Goal: Information Seeking & Learning: Find specific fact

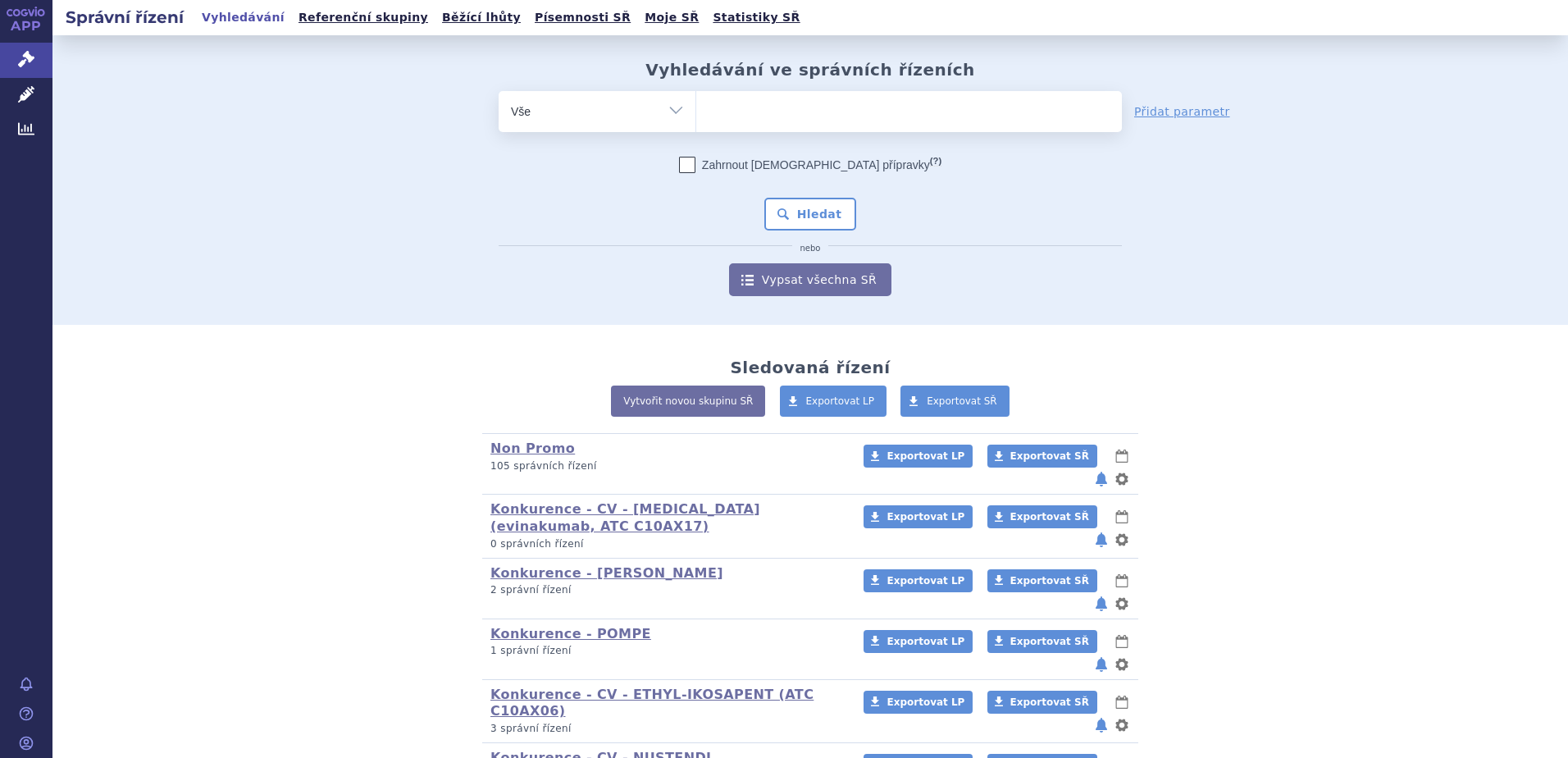
click at [805, 113] on ul at bounding box center [909, 108] width 425 height 34
click at [696, 113] on select at bounding box center [696, 110] width 1 height 41
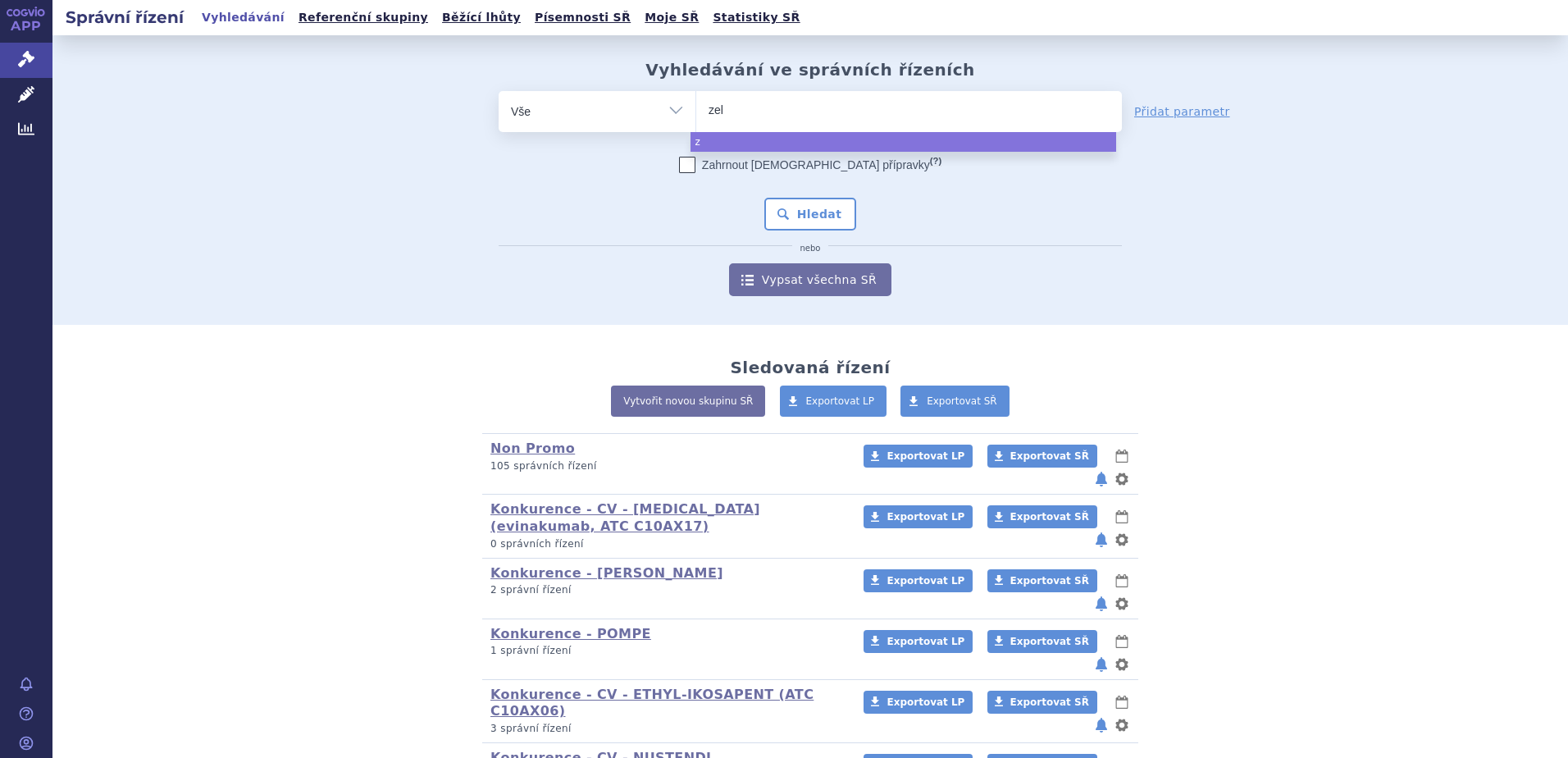
type input "zehn"
type input "zehno"
type input "zehnon"
type input "zehno"
type input "zehn"
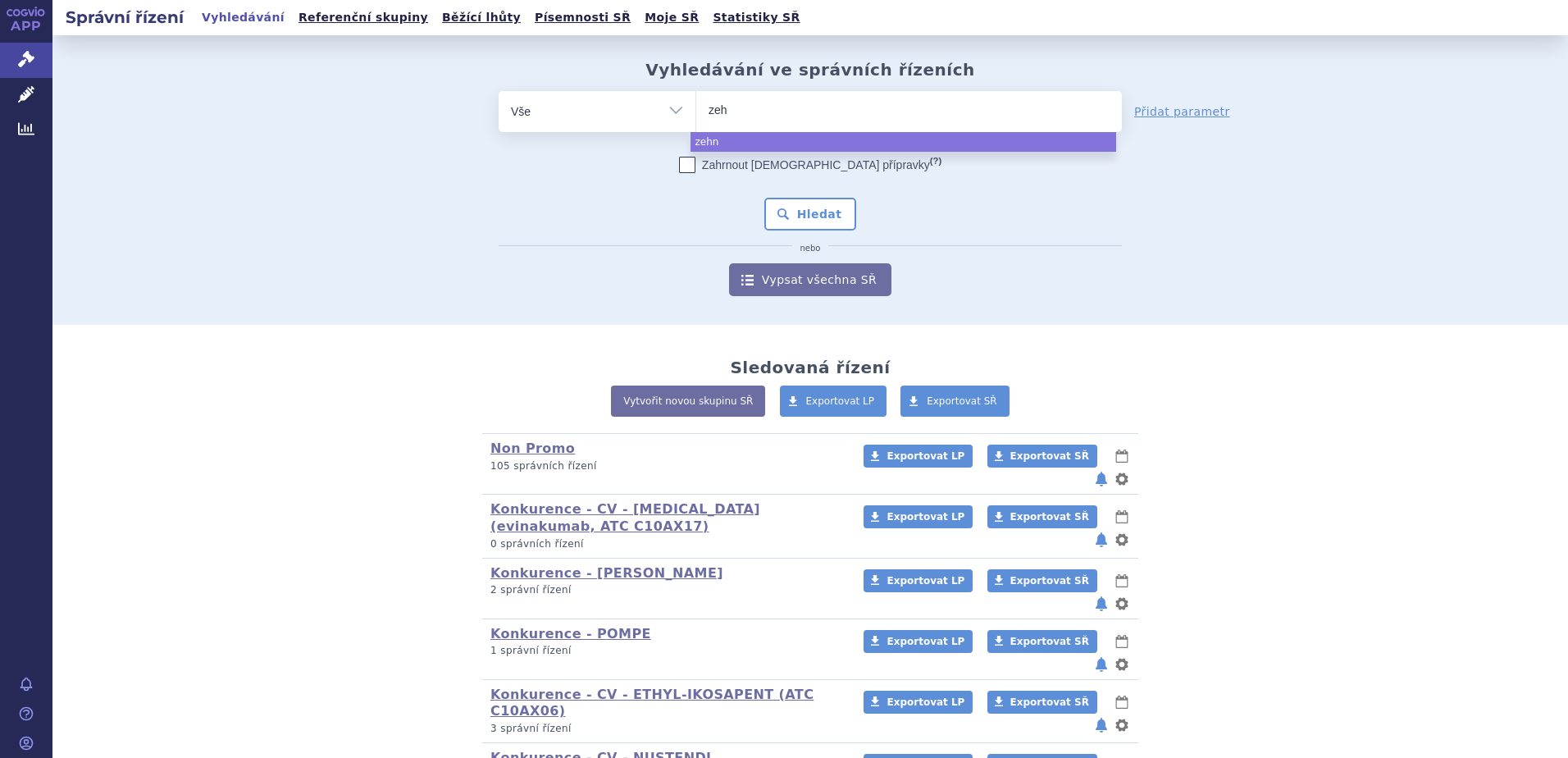
type input "ze"
type input "zen"
type input "zeno"
type input "zenon"
type input "zenon ne"
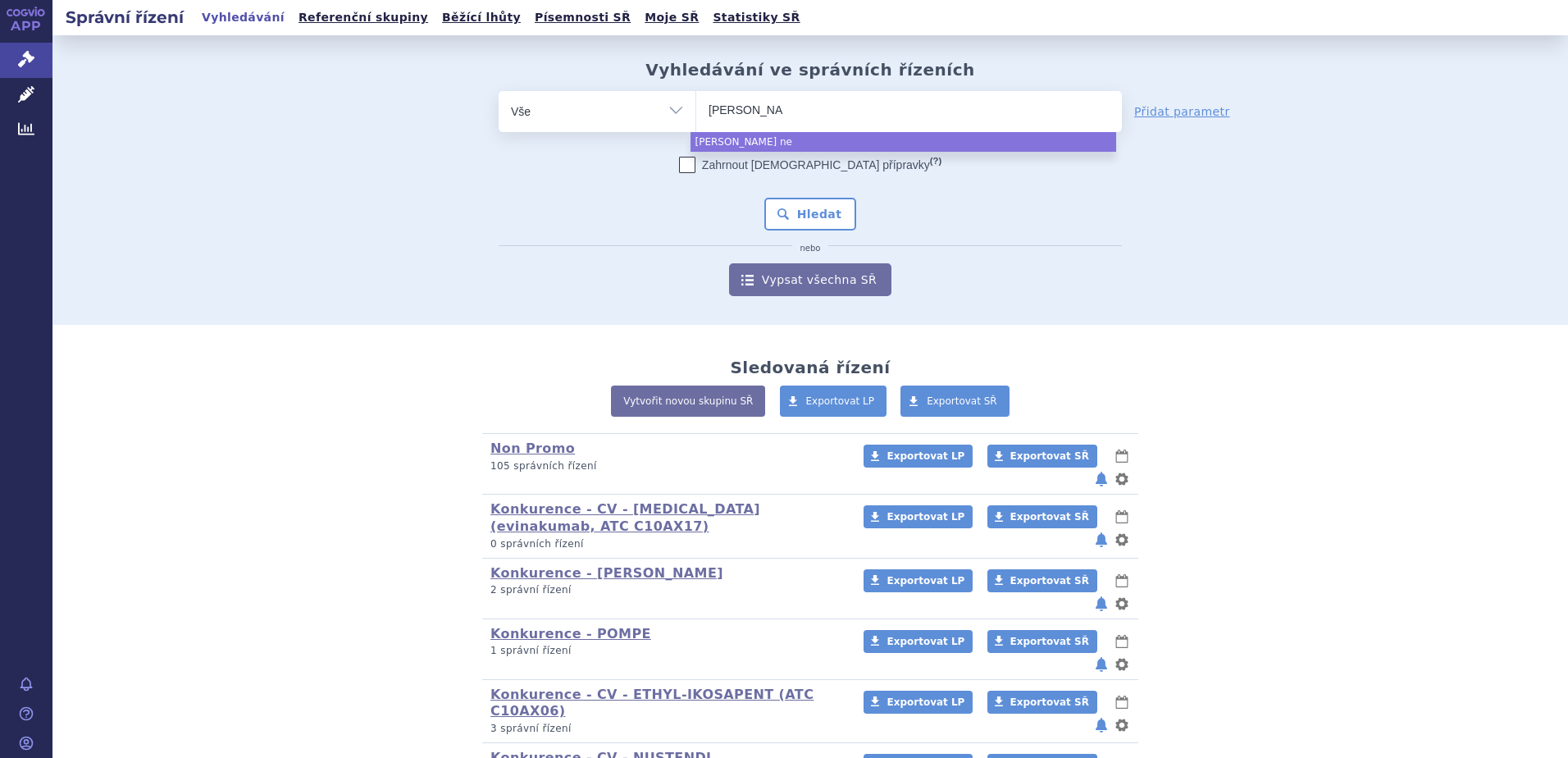
type input "zenon neo"
select select "zenon neo"
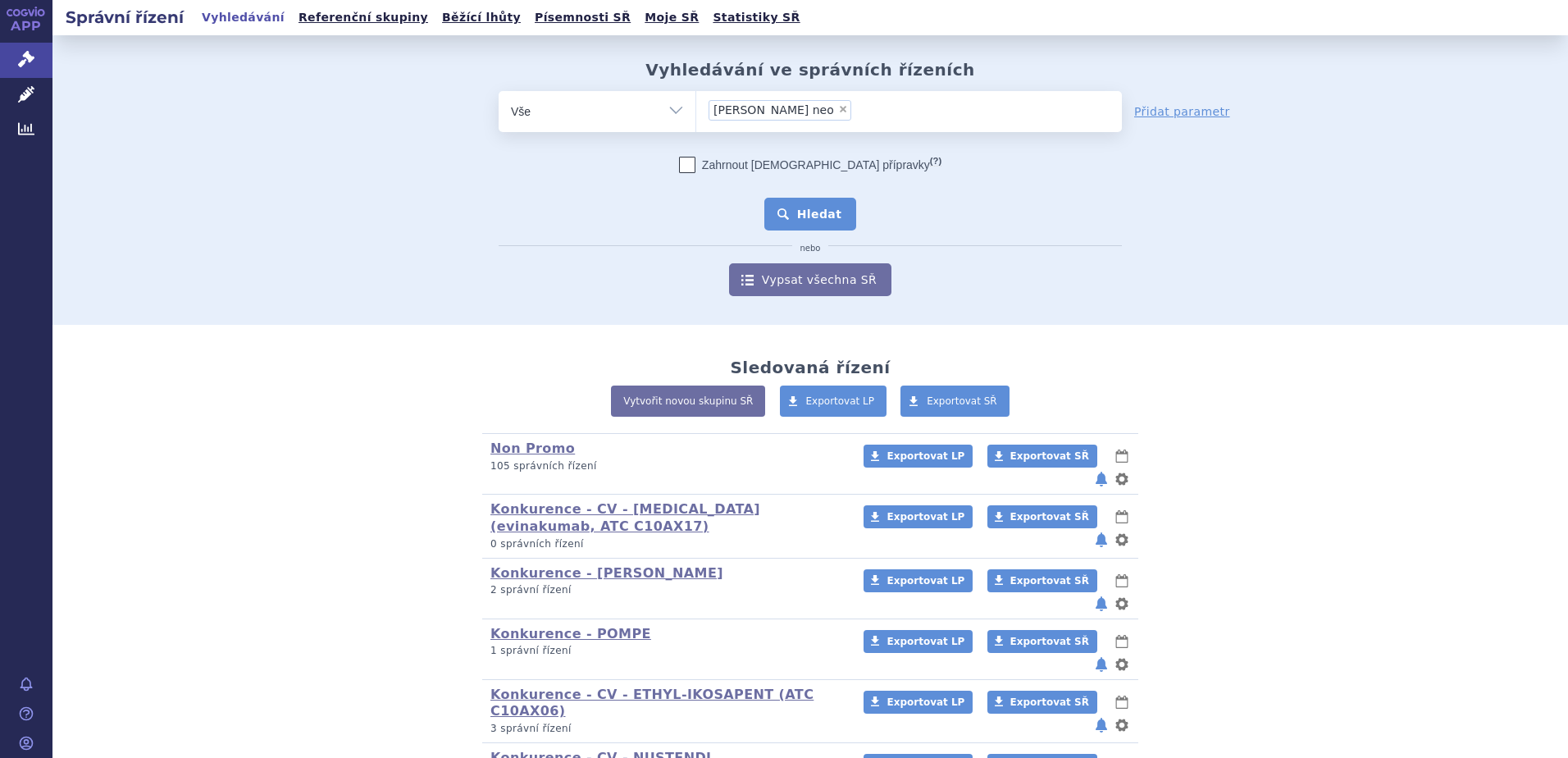
click at [787, 199] on button "Hledat" at bounding box center [811, 214] width 93 height 32
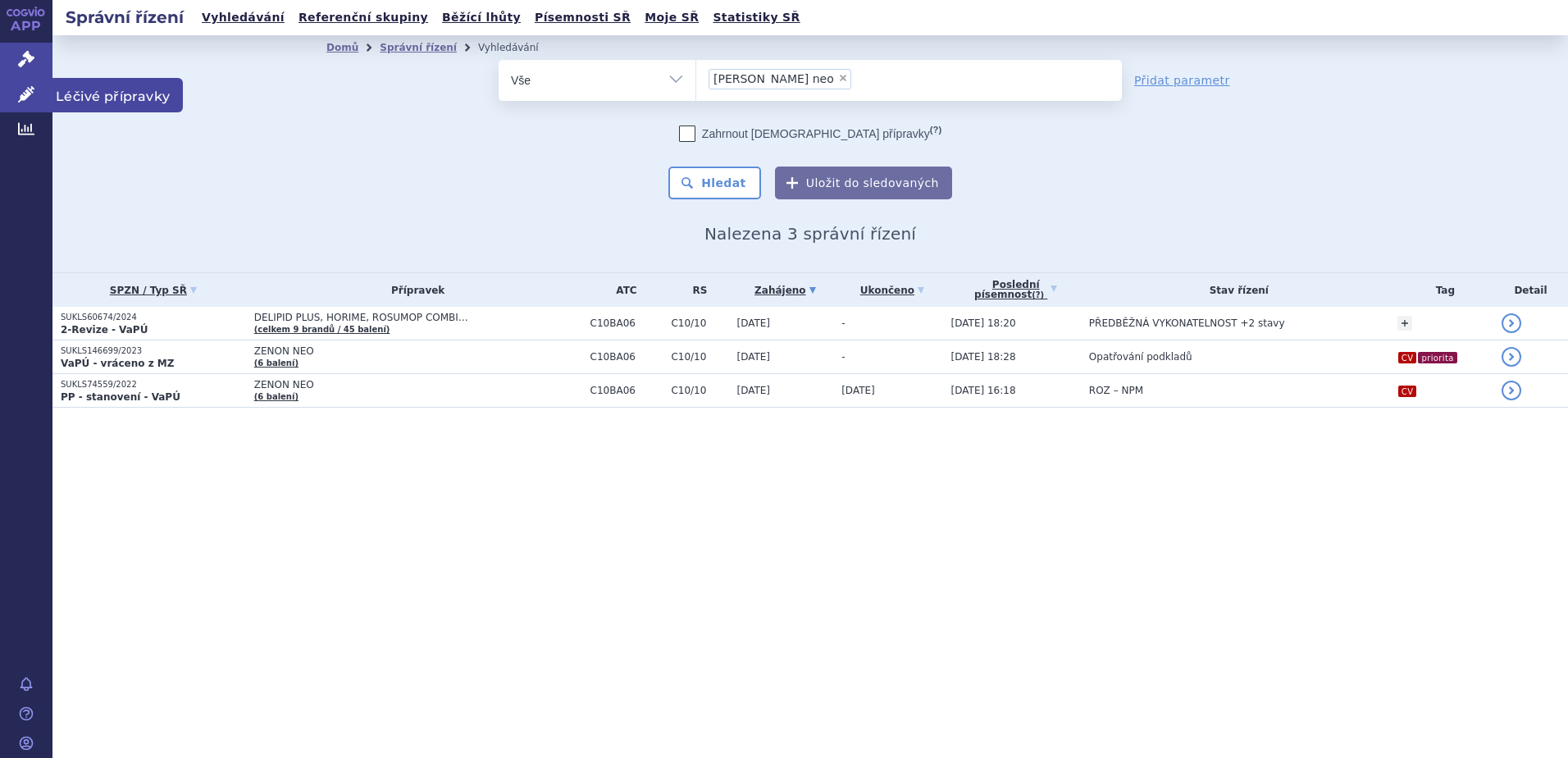
click at [30, 86] on icon at bounding box center [26, 94] width 17 height 17
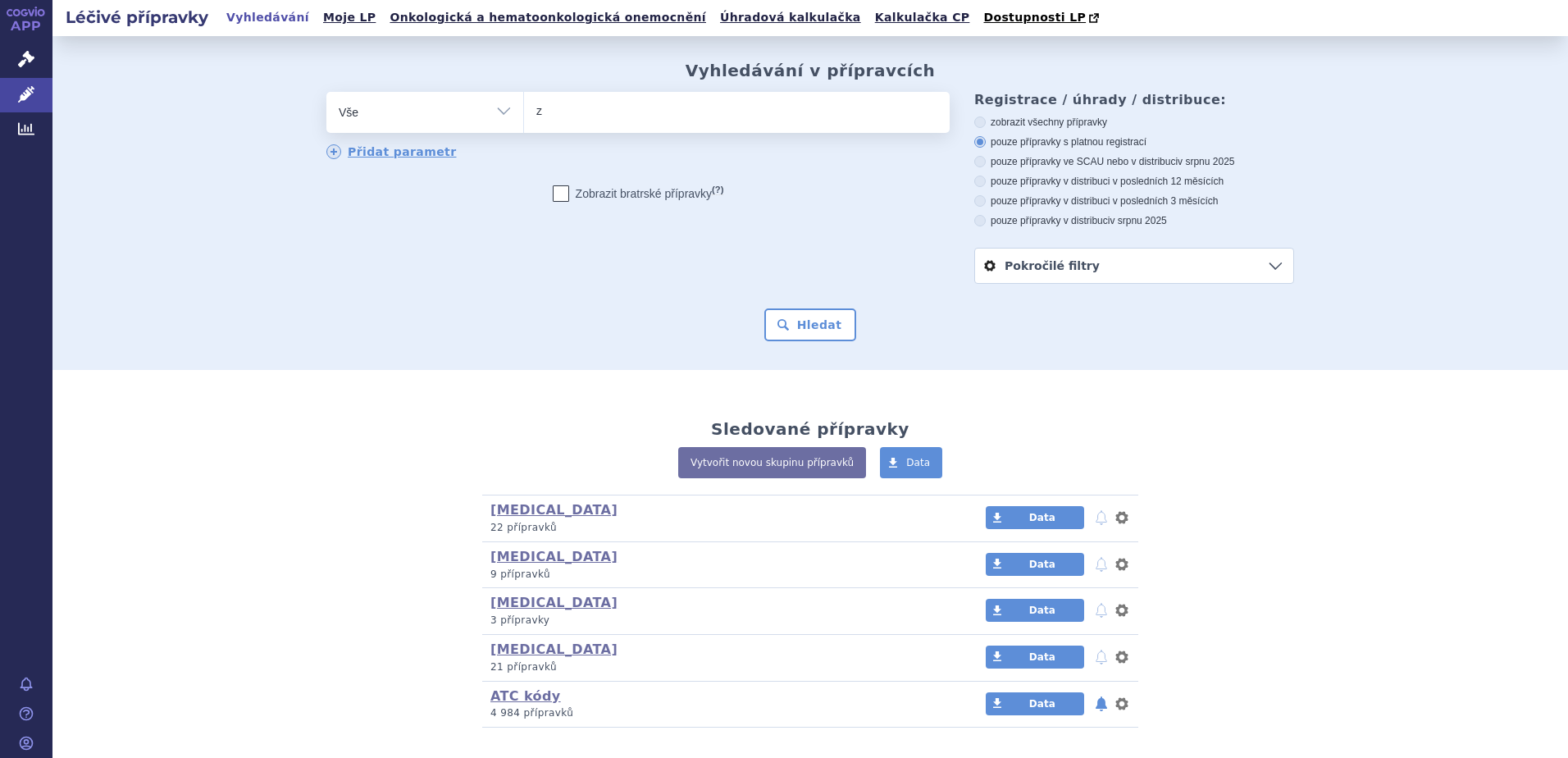
type input "ze"
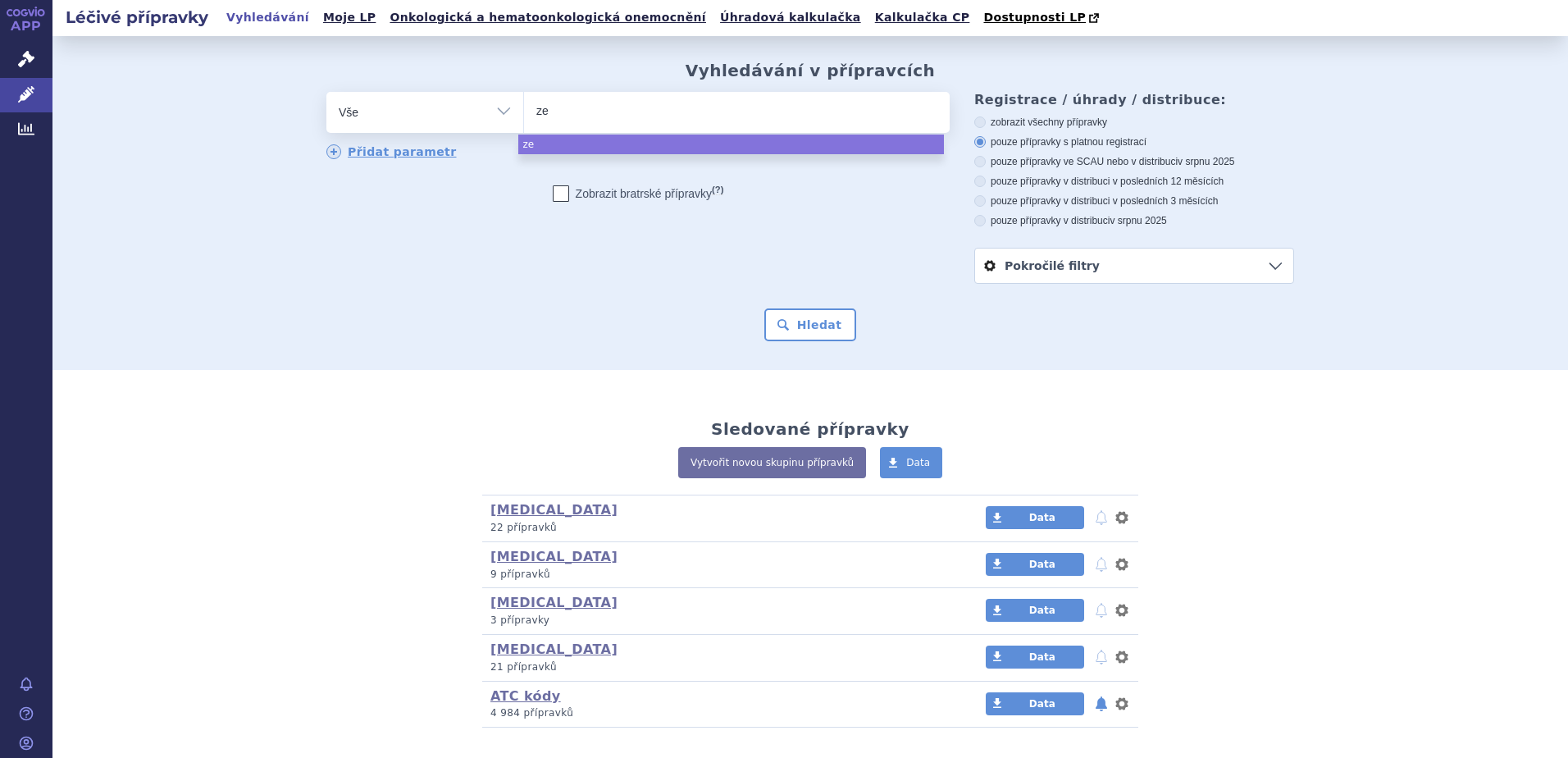
type input "zen"
type input "zenon"
type input "zenon ne"
type input "[PERSON_NAME] neo"
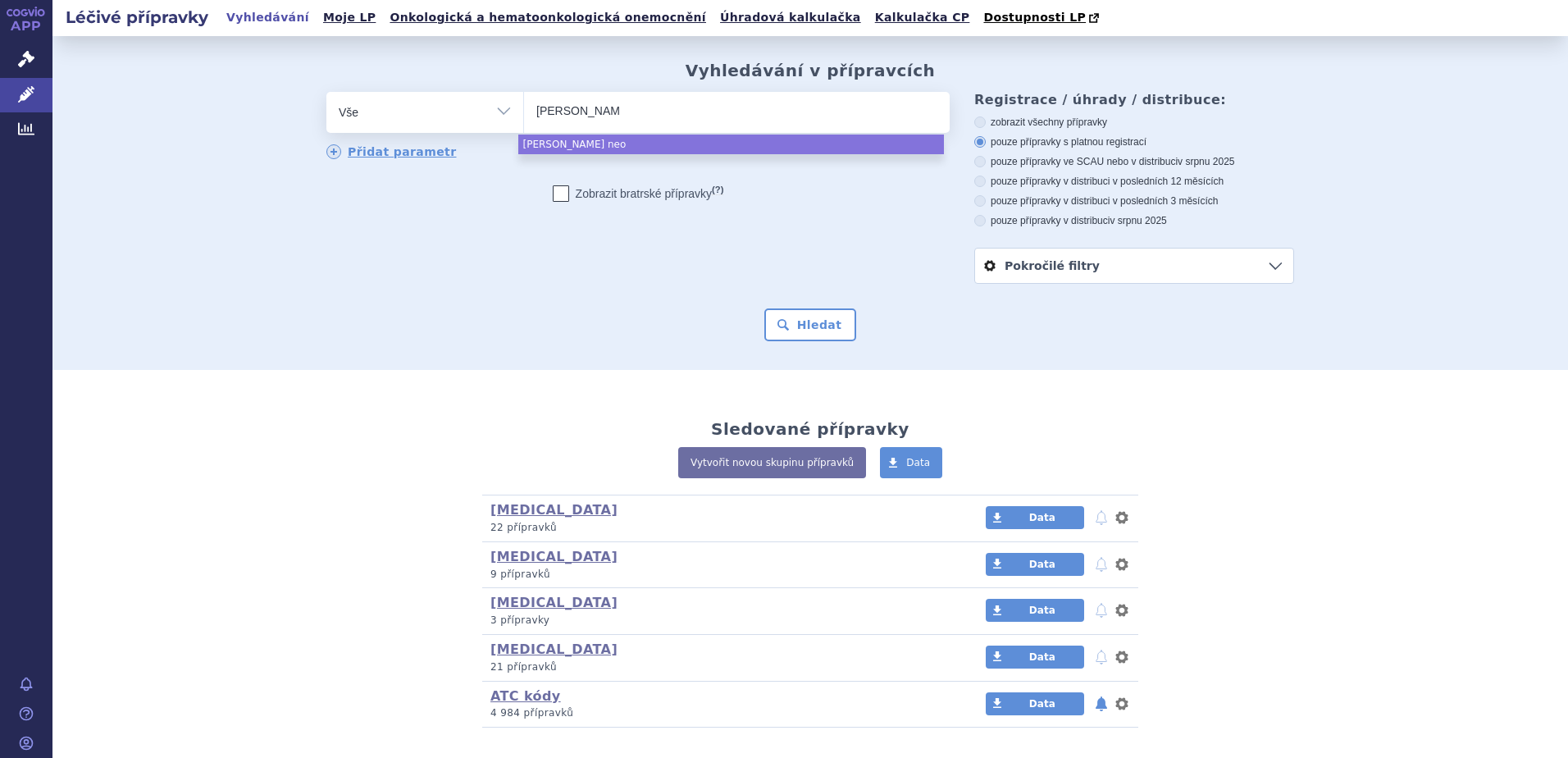
select select "zenon neo"
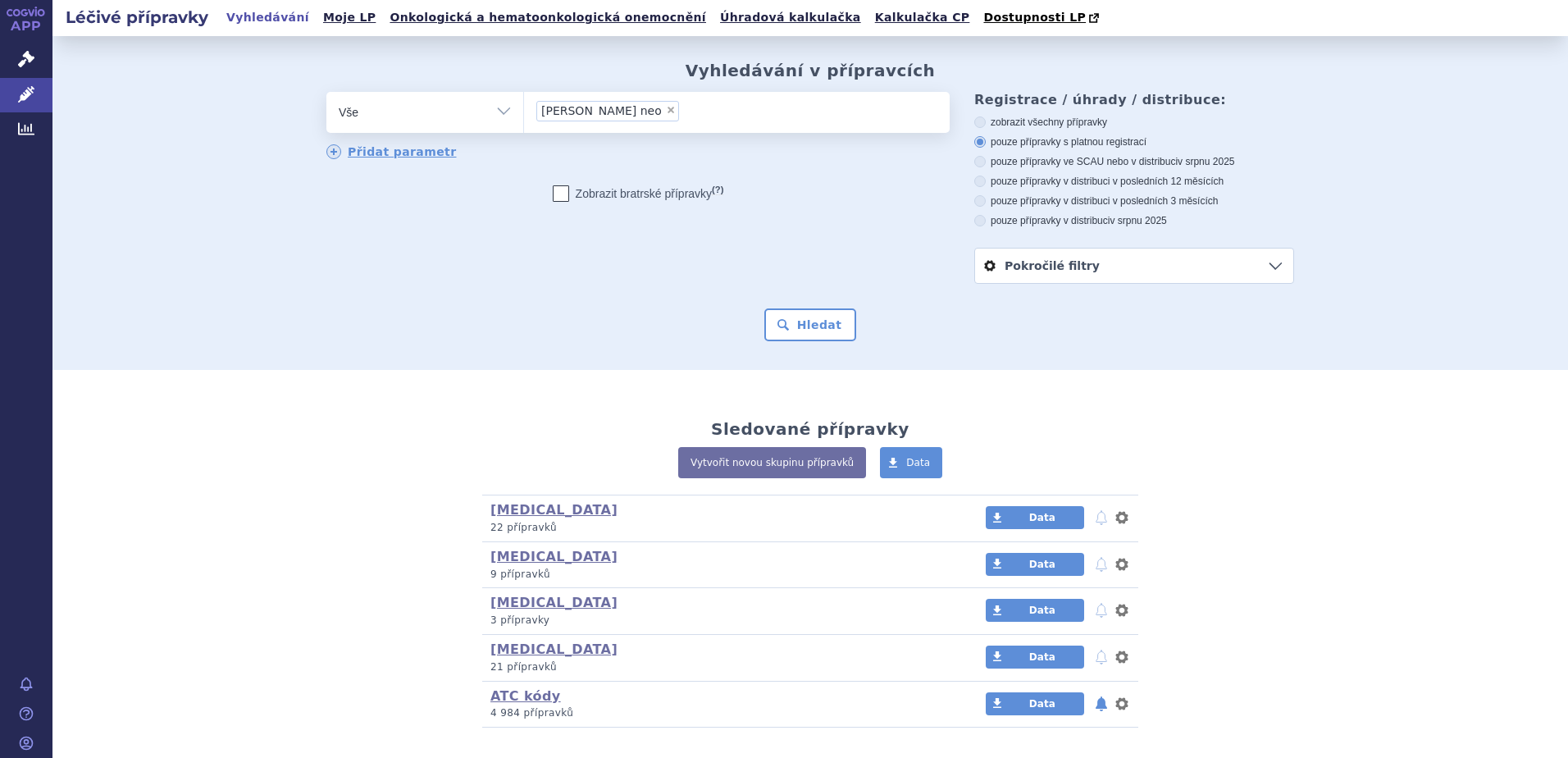
click at [802, 351] on div "Vyhledávání v přípravcích odstranit Vše Přípravek/SUKL kód MAH VPOIS ×" at bounding box center [810, 202] width 1516 height 333
click at [794, 333] on button "Hledat" at bounding box center [811, 324] width 93 height 32
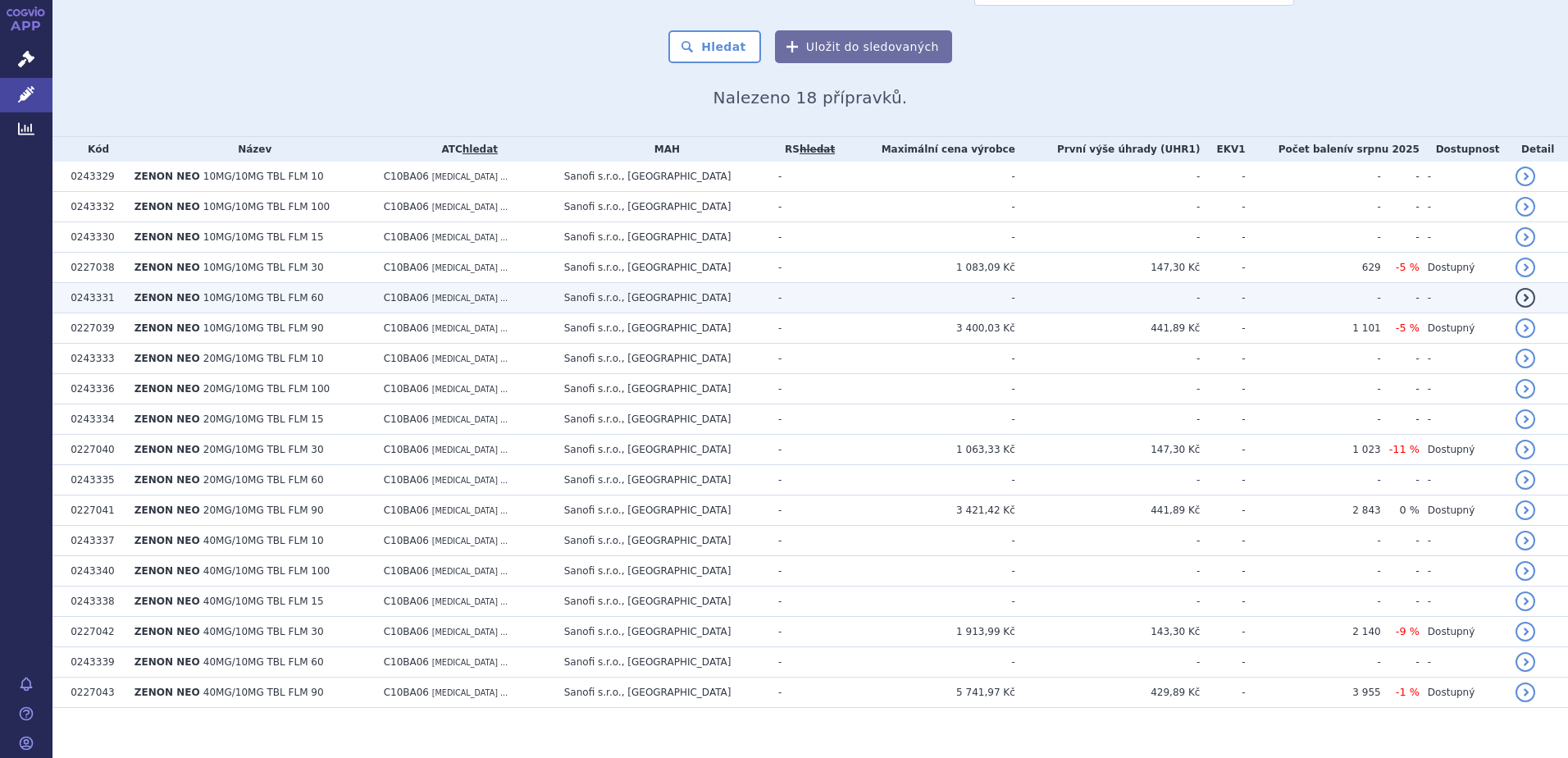
scroll to position [295, 0]
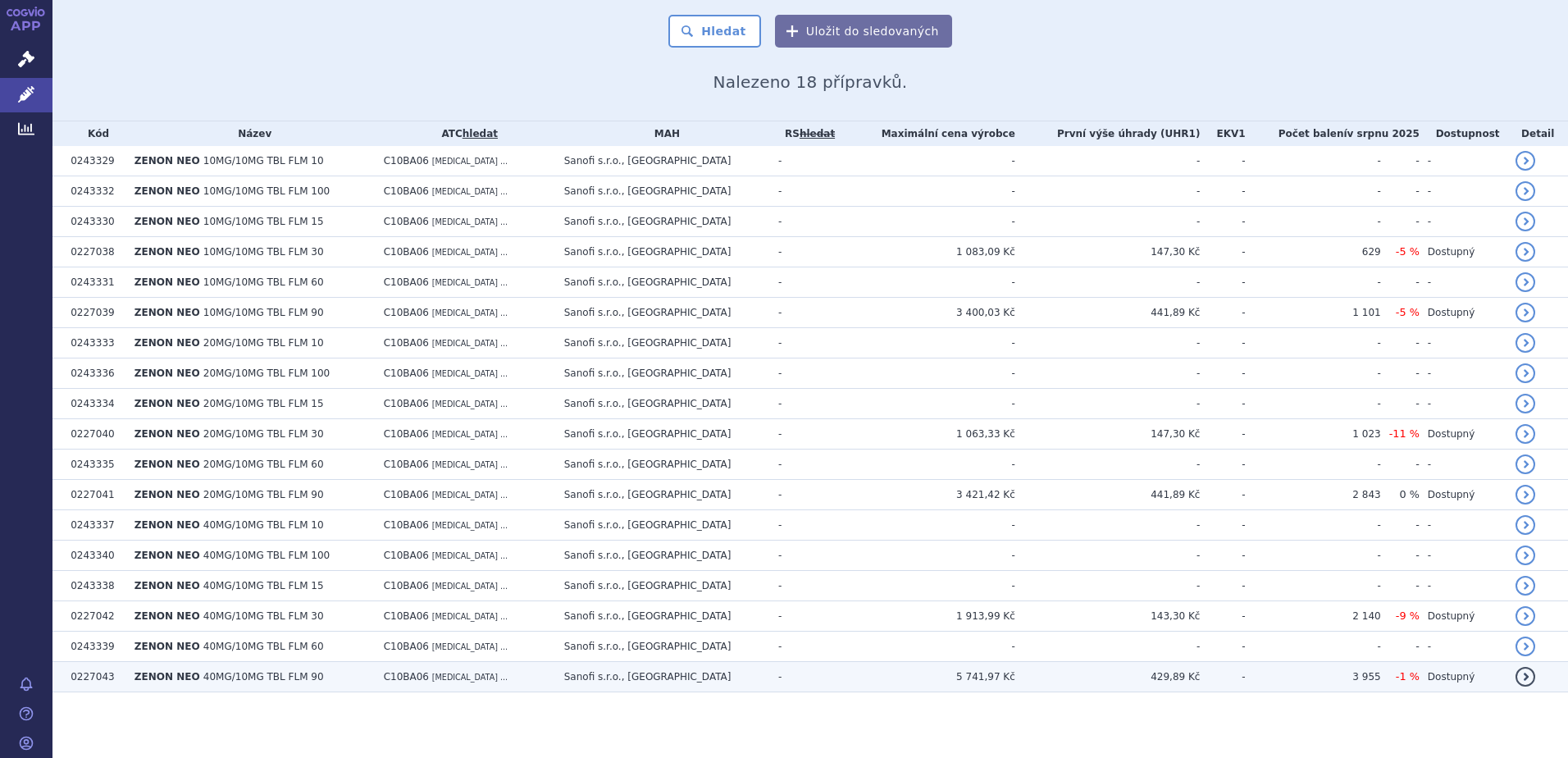
click at [160, 680] on span "ZENON NEO" at bounding box center [167, 677] width 66 height 11
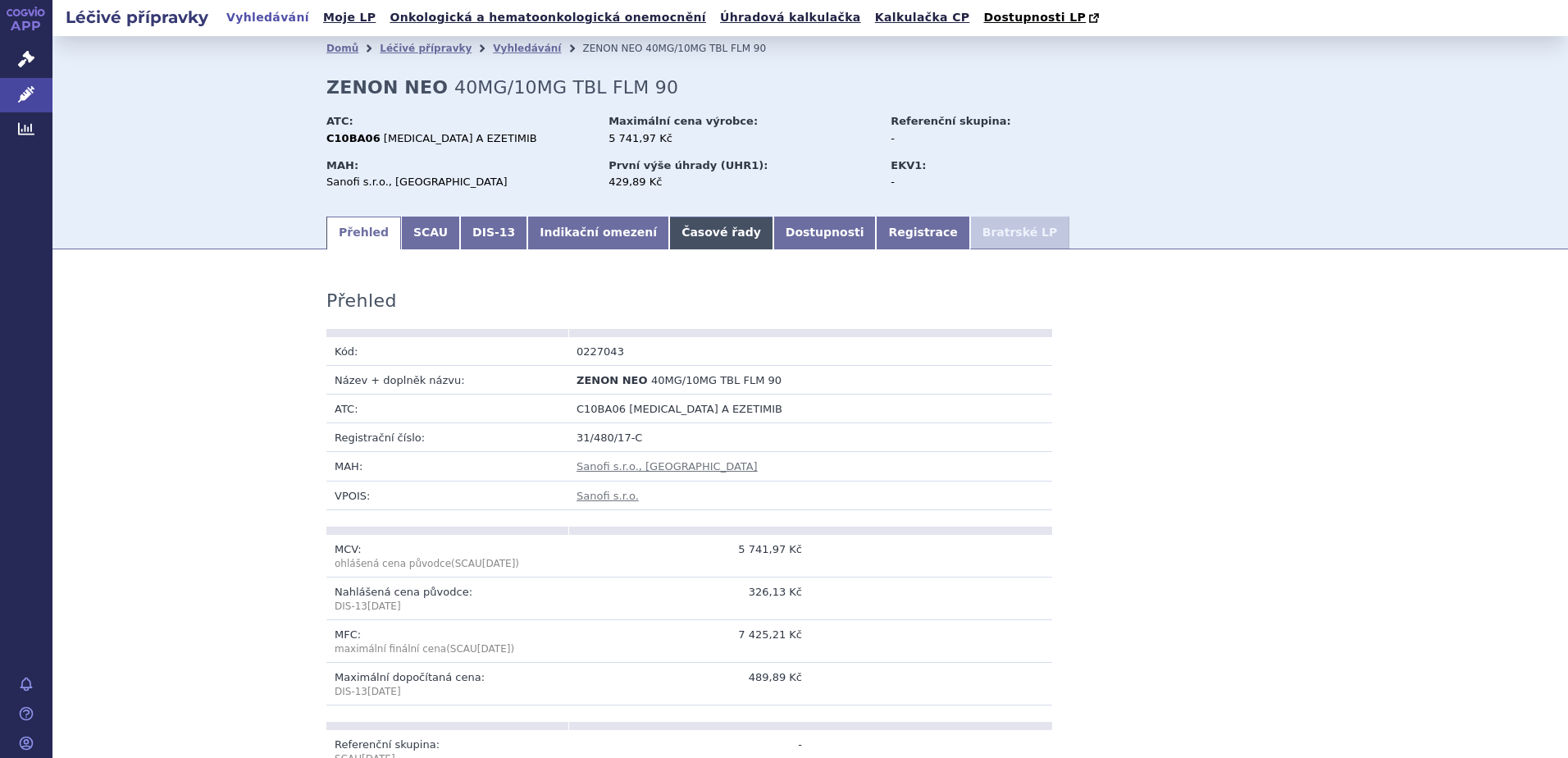
click at [669, 232] on link "Časové řady" at bounding box center [721, 232] width 104 height 32
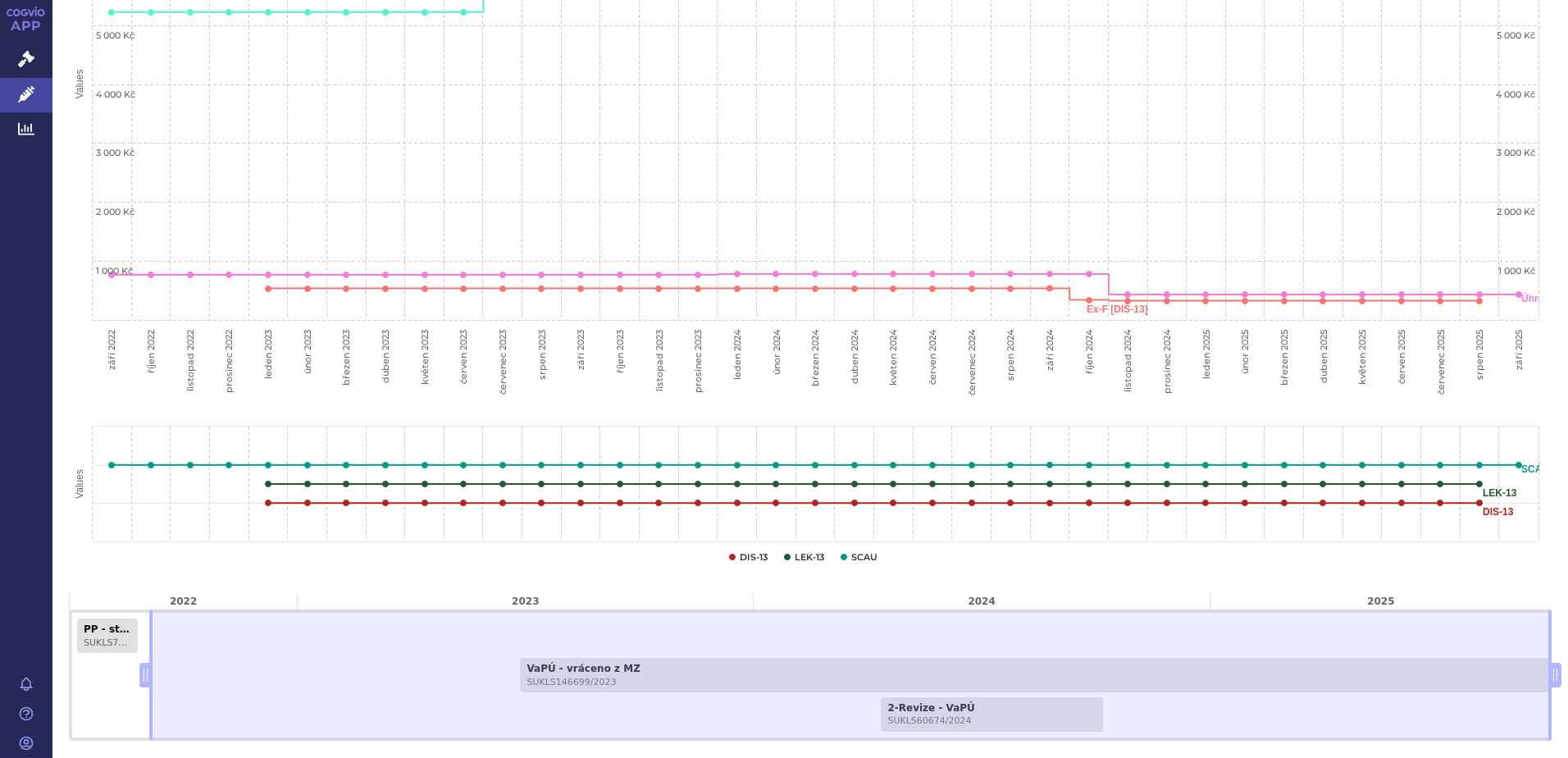
scroll to position [586, 0]
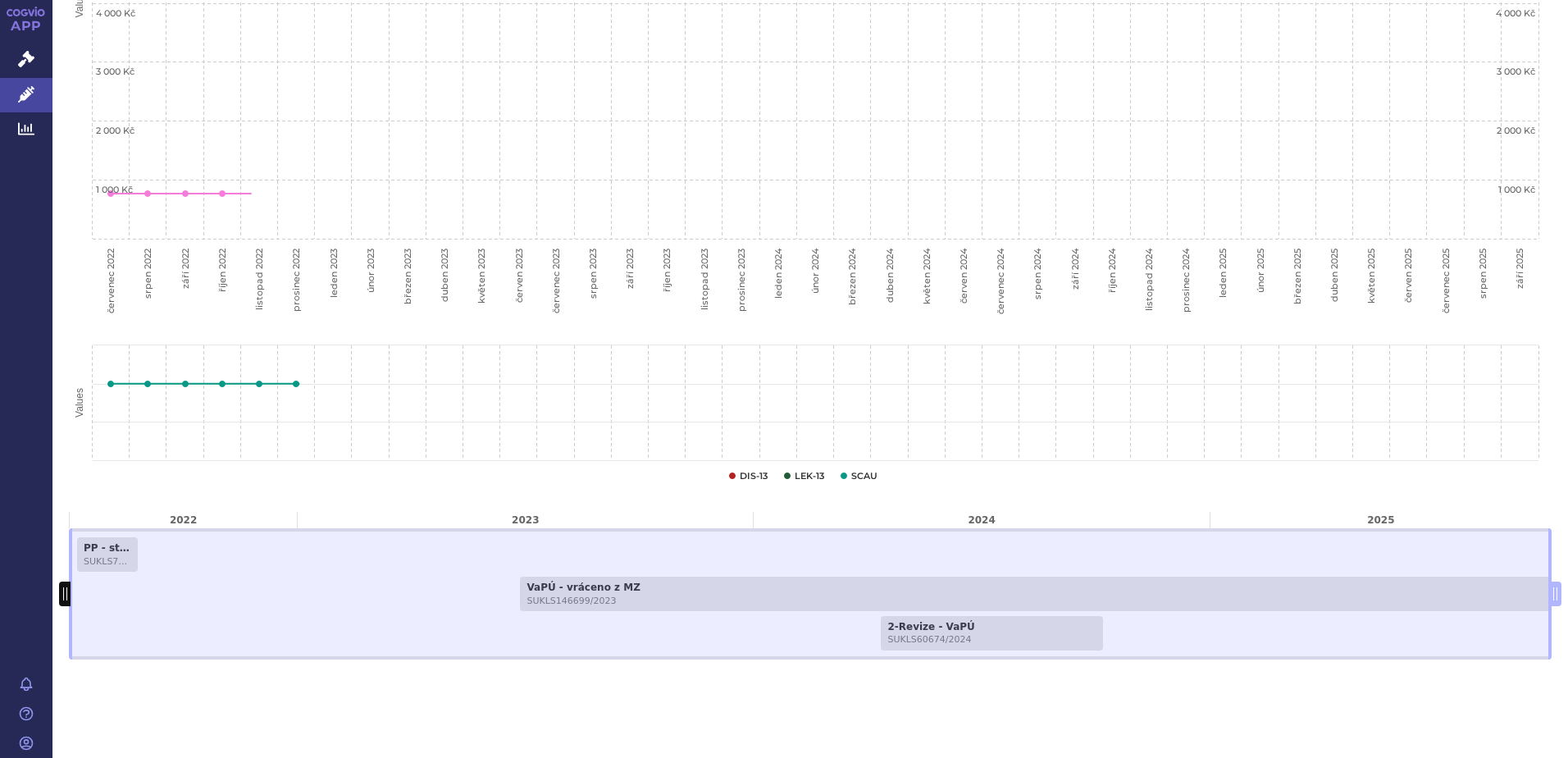
drag, startPoint x: 147, startPoint y: 588, endPoint x: 60, endPoint y: 598, distance: 87.6
click at [60, 598] on span at bounding box center [64, 594] width 11 height 25
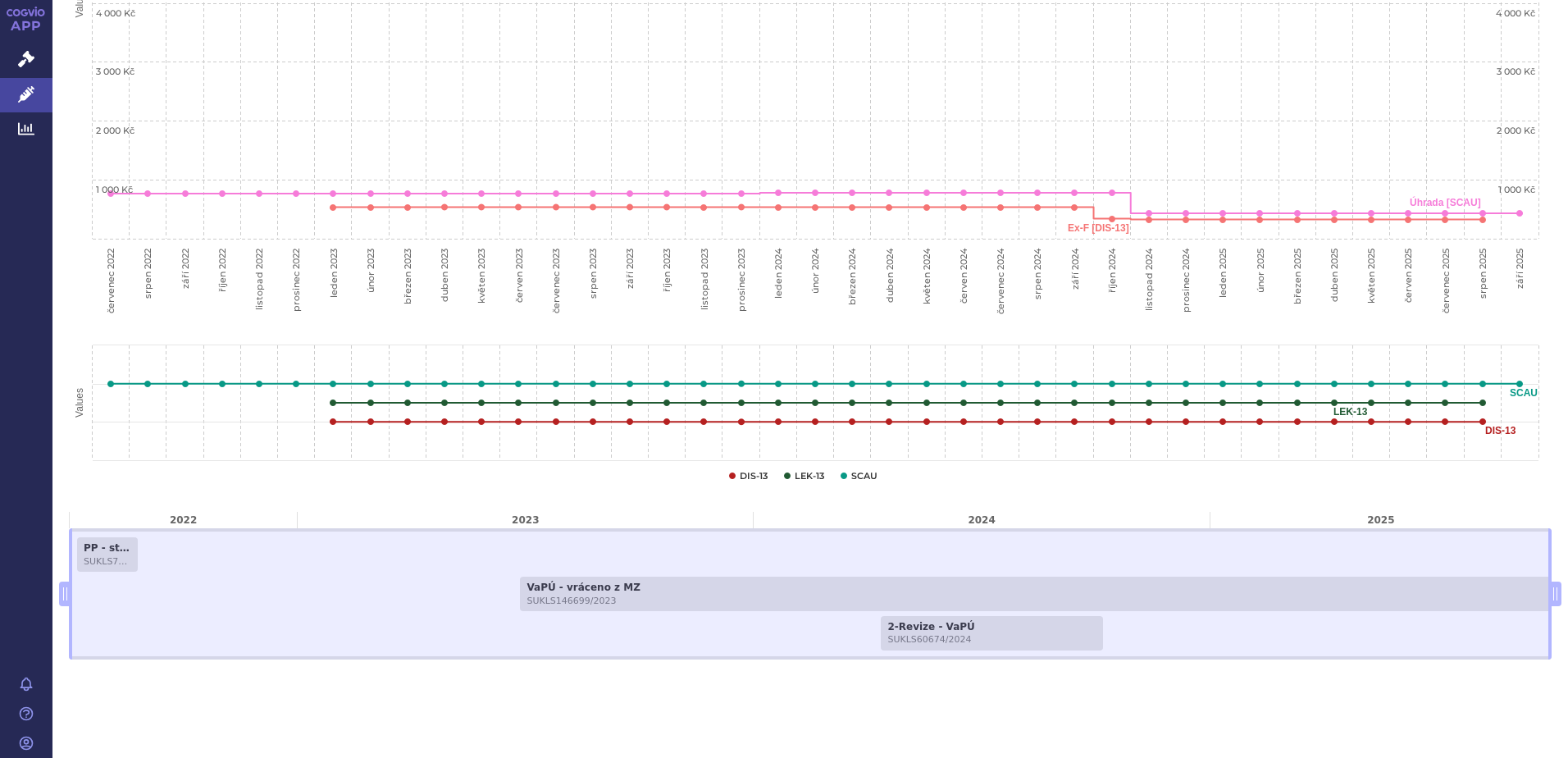
click at [590, 691] on div "Ceny a úhrady, distribuce, správní řízení Line chart with 8 lines. Kliknutím na…" at bounding box center [810, 186] width 1516 height 1012
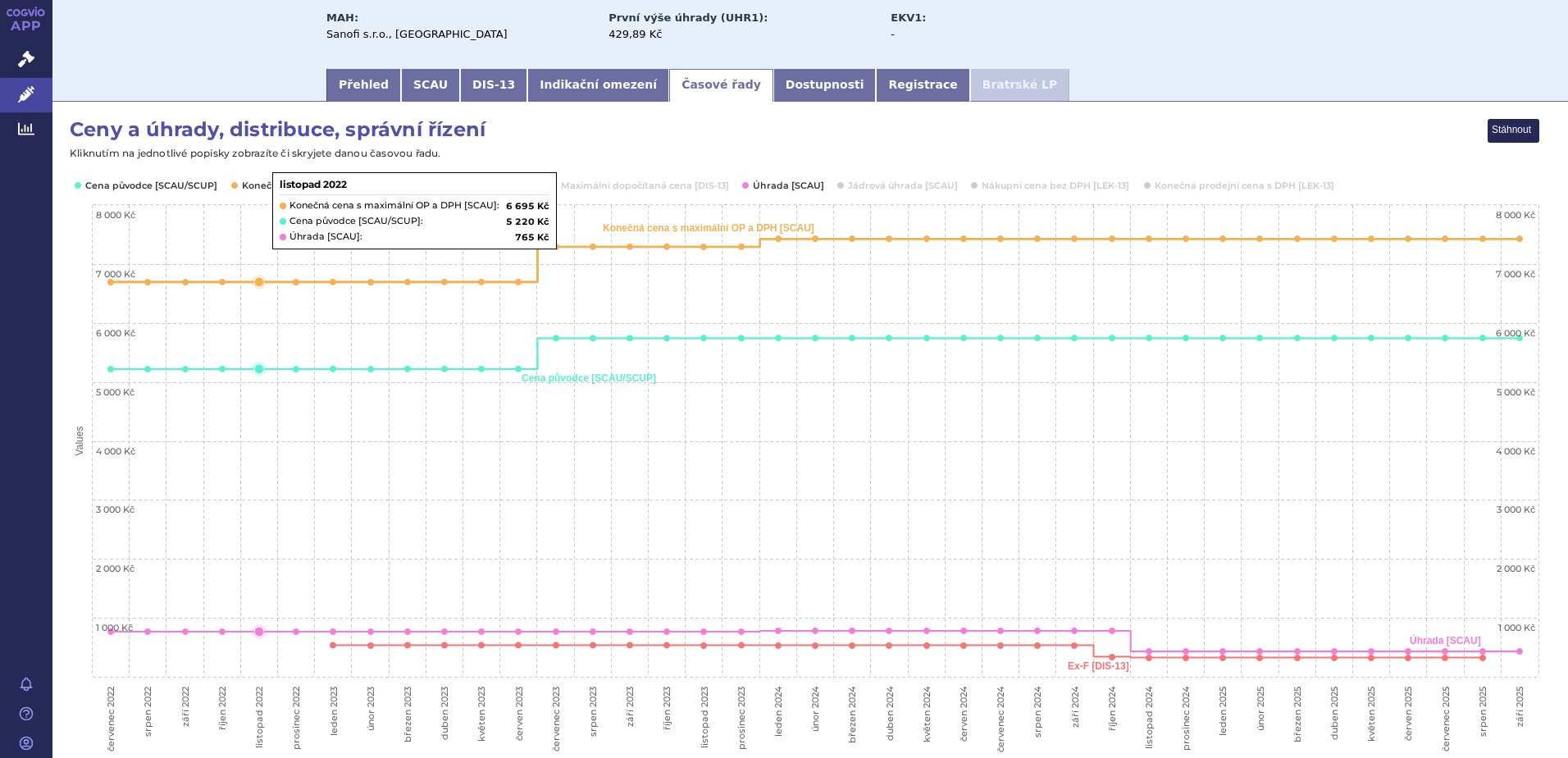
scroll to position [0, 0]
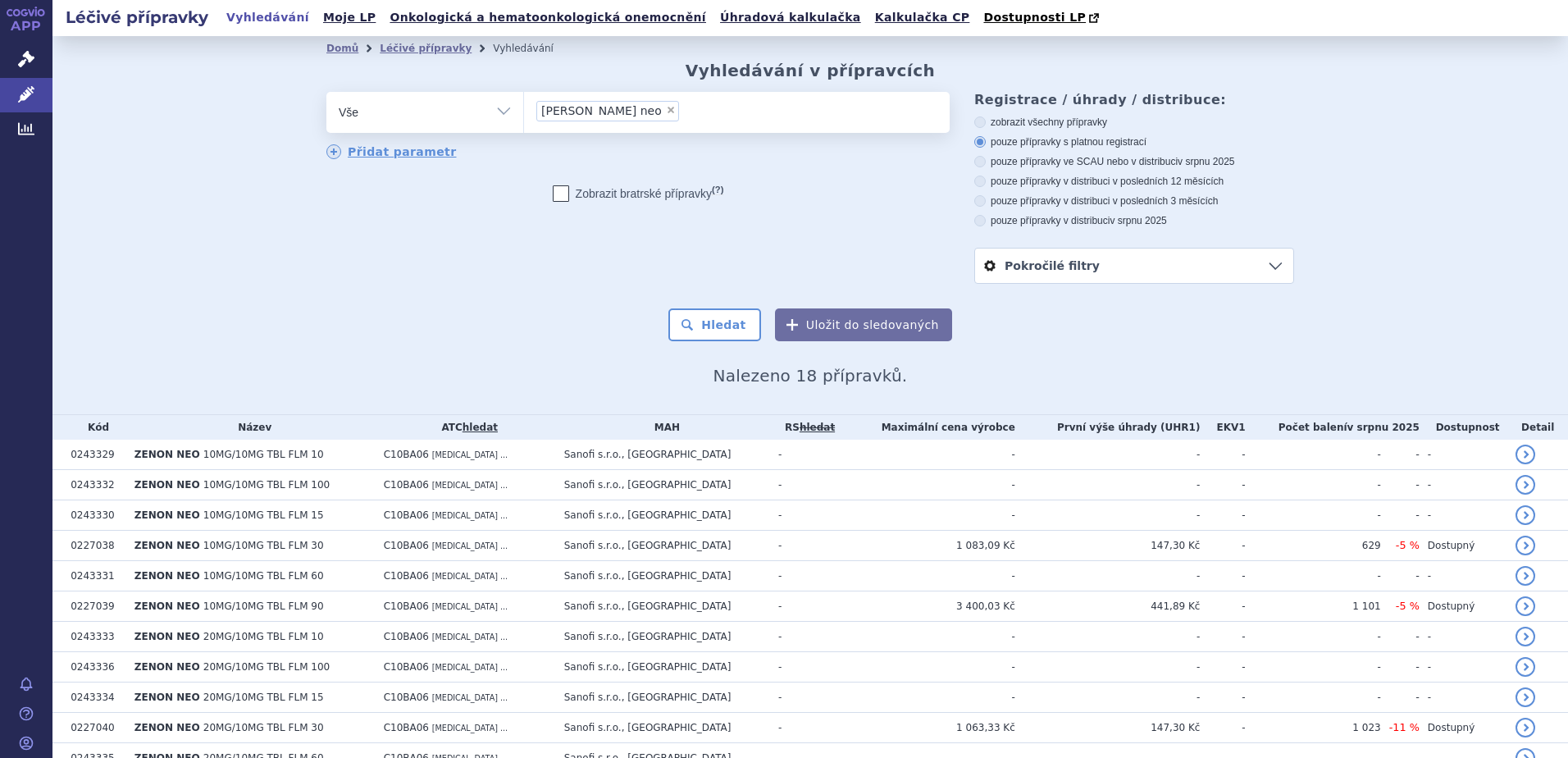
click at [598, 116] on li "× zenon neo" at bounding box center [607, 110] width 143 height 20
click at [524, 116] on select "zenon neo" at bounding box center [523, 111] width 1 height 41
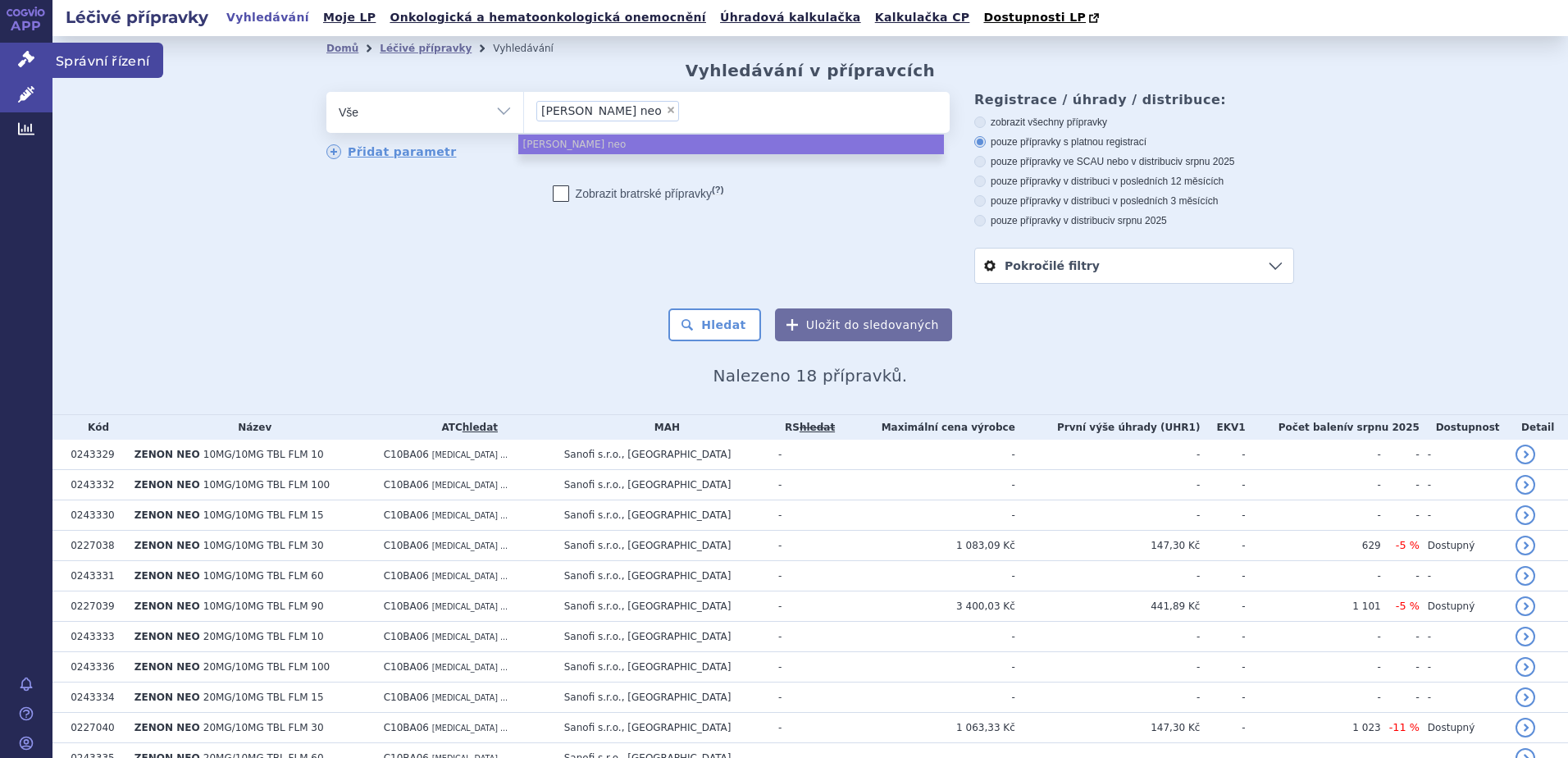
click at [10, 56] on link "Správní řízení" at bounding box center [26, 60] width 52 height 34
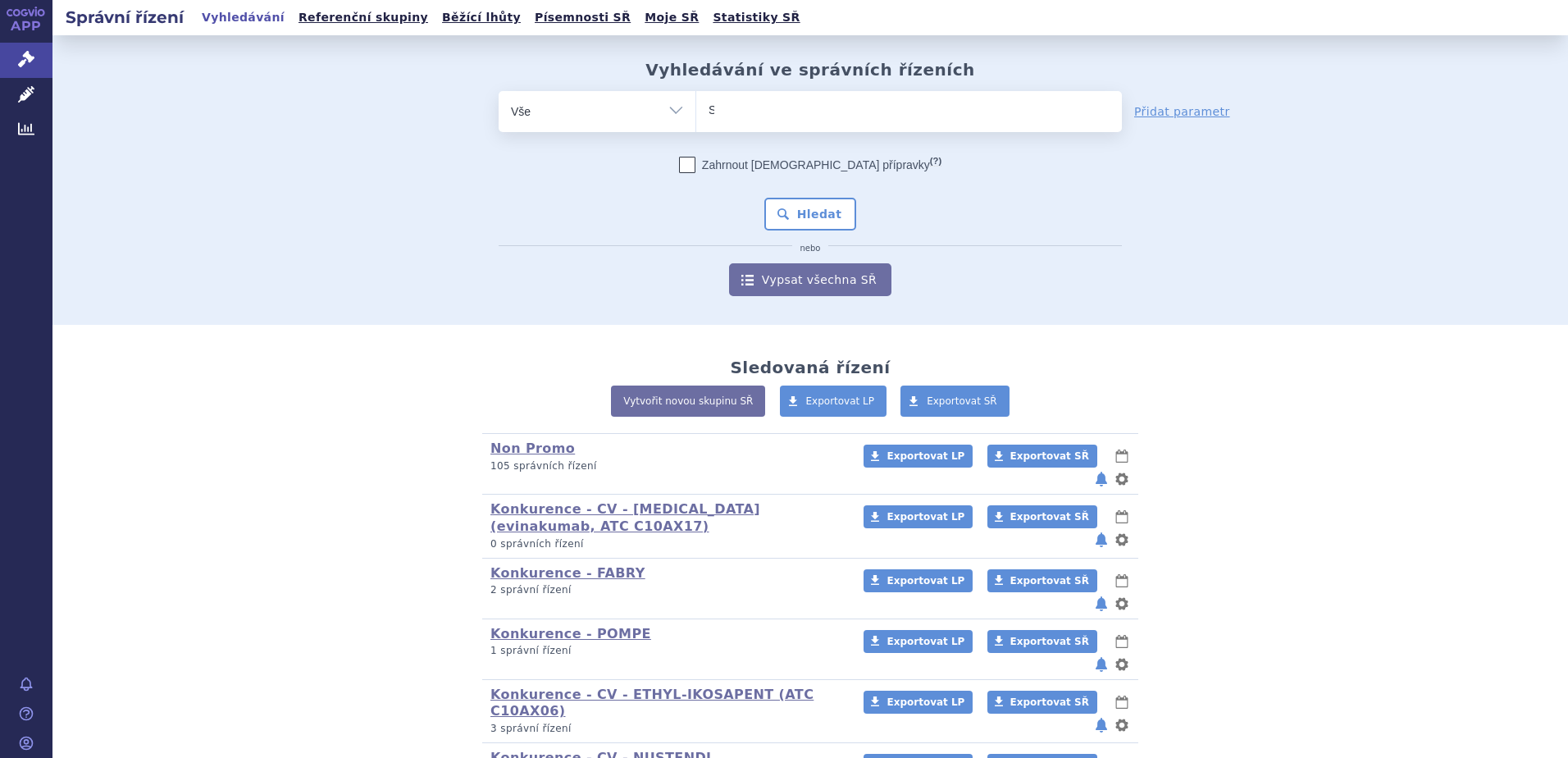
type input "SU"
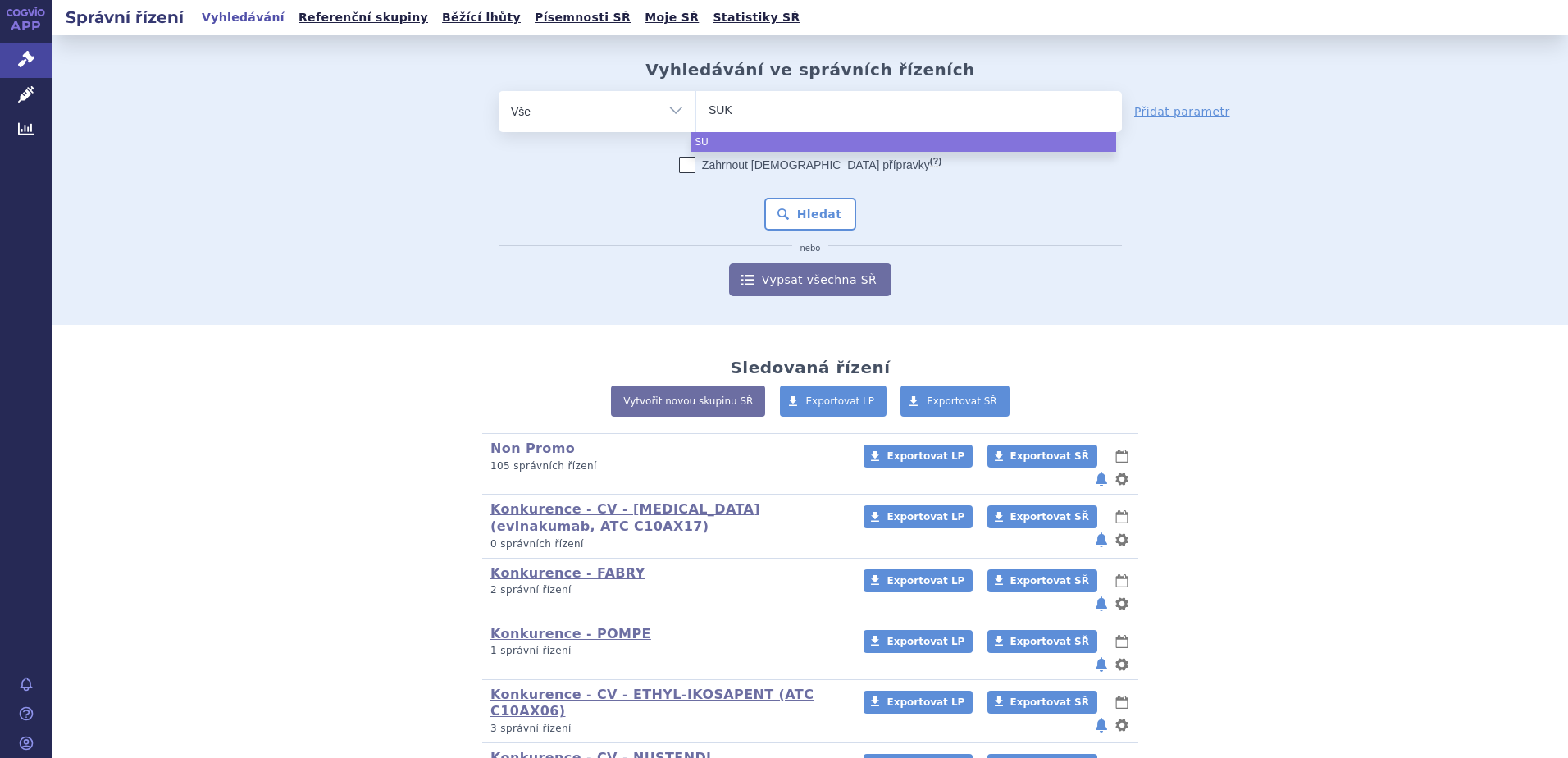
type input "SUKL"
type input "SUKLS"
type input "SUKLS6"
type input "SUKLS62"
type input "SUKLS629"
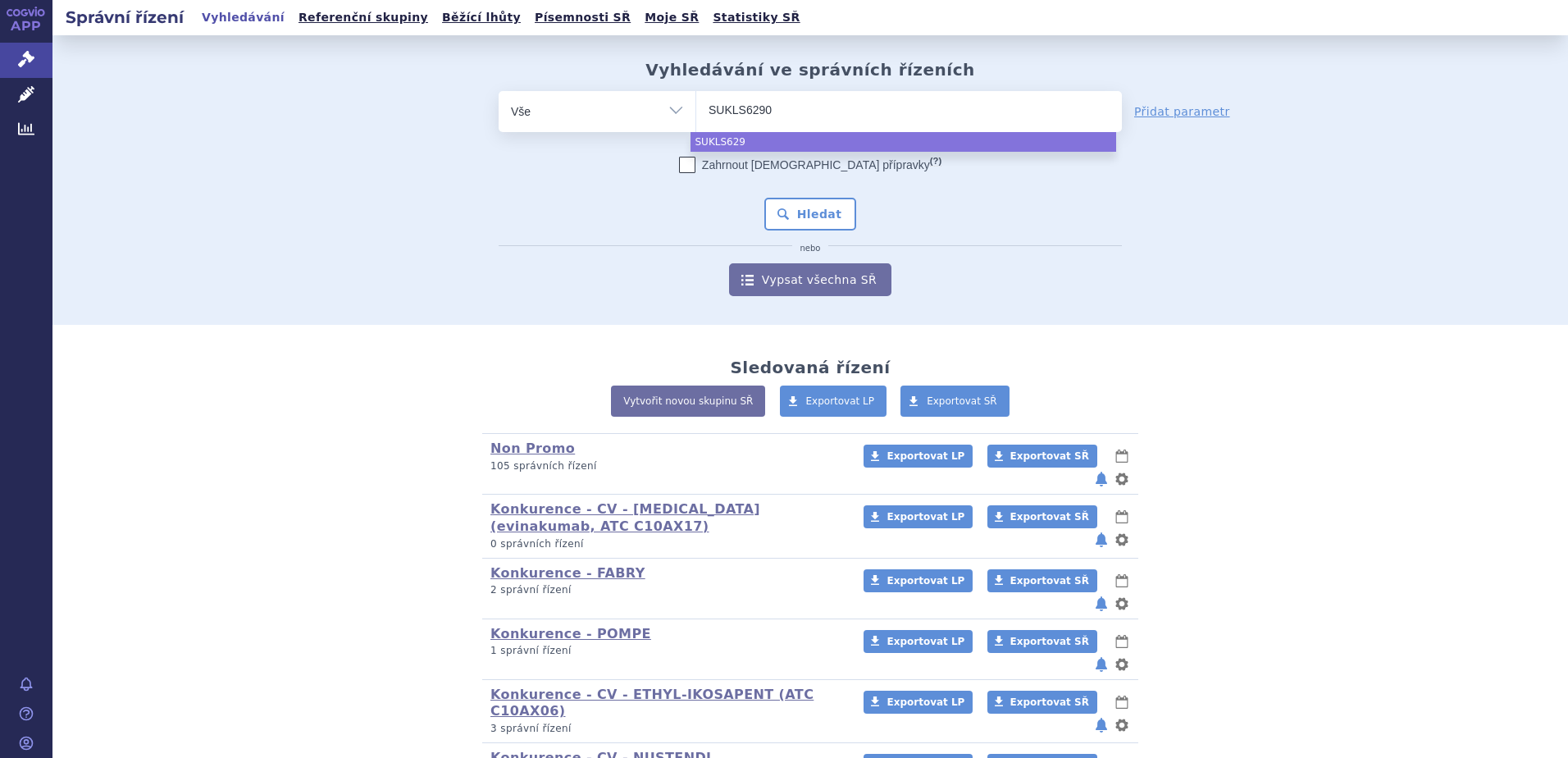
type input "SUKLS62903"
type input "SUKLS62903/"
type input "SUKLS62903/2"
type input "SUKLS62903/20"
type input "SUKLS62903/2023"
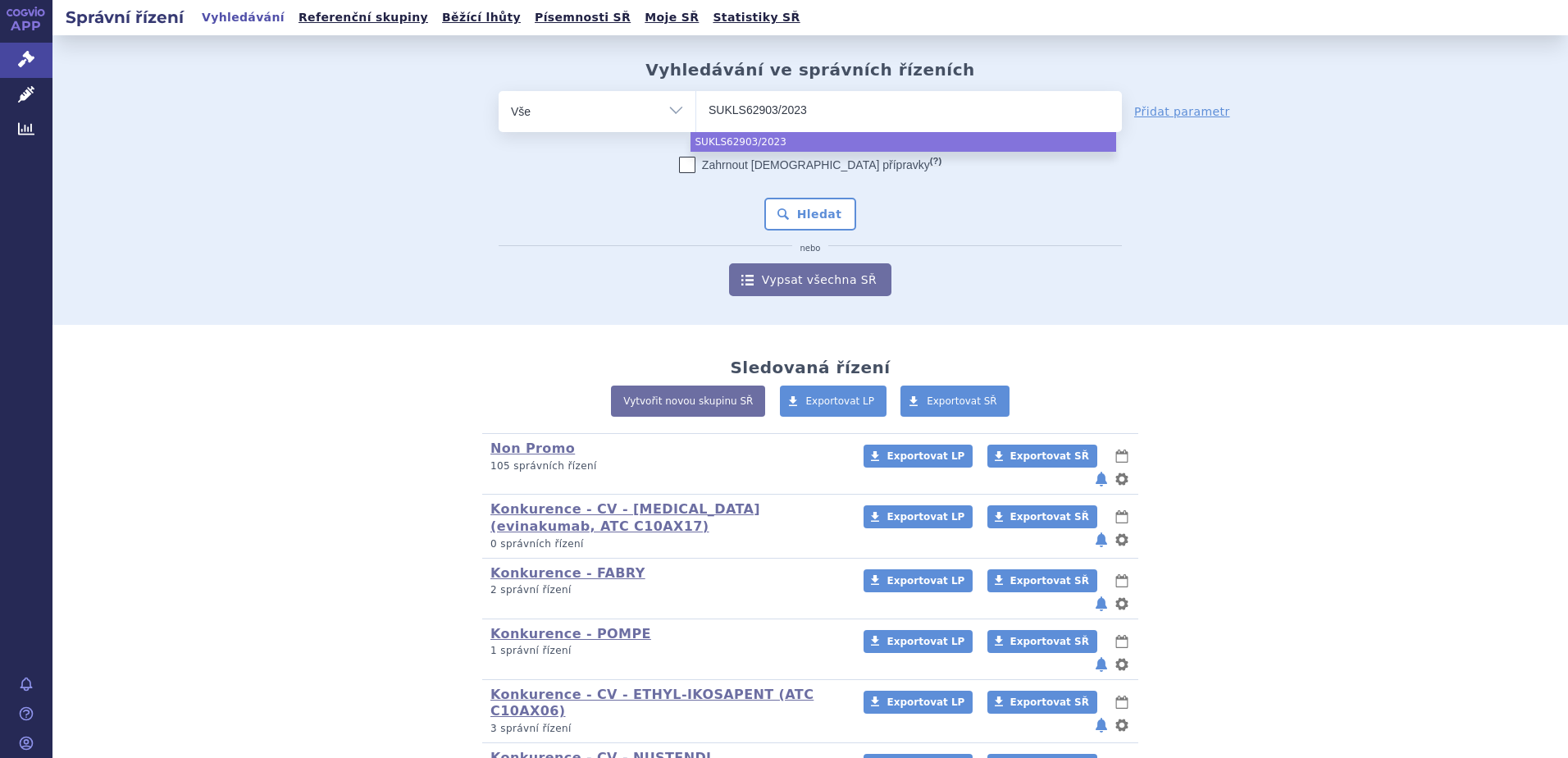
select select "SUKLS62903/2023"
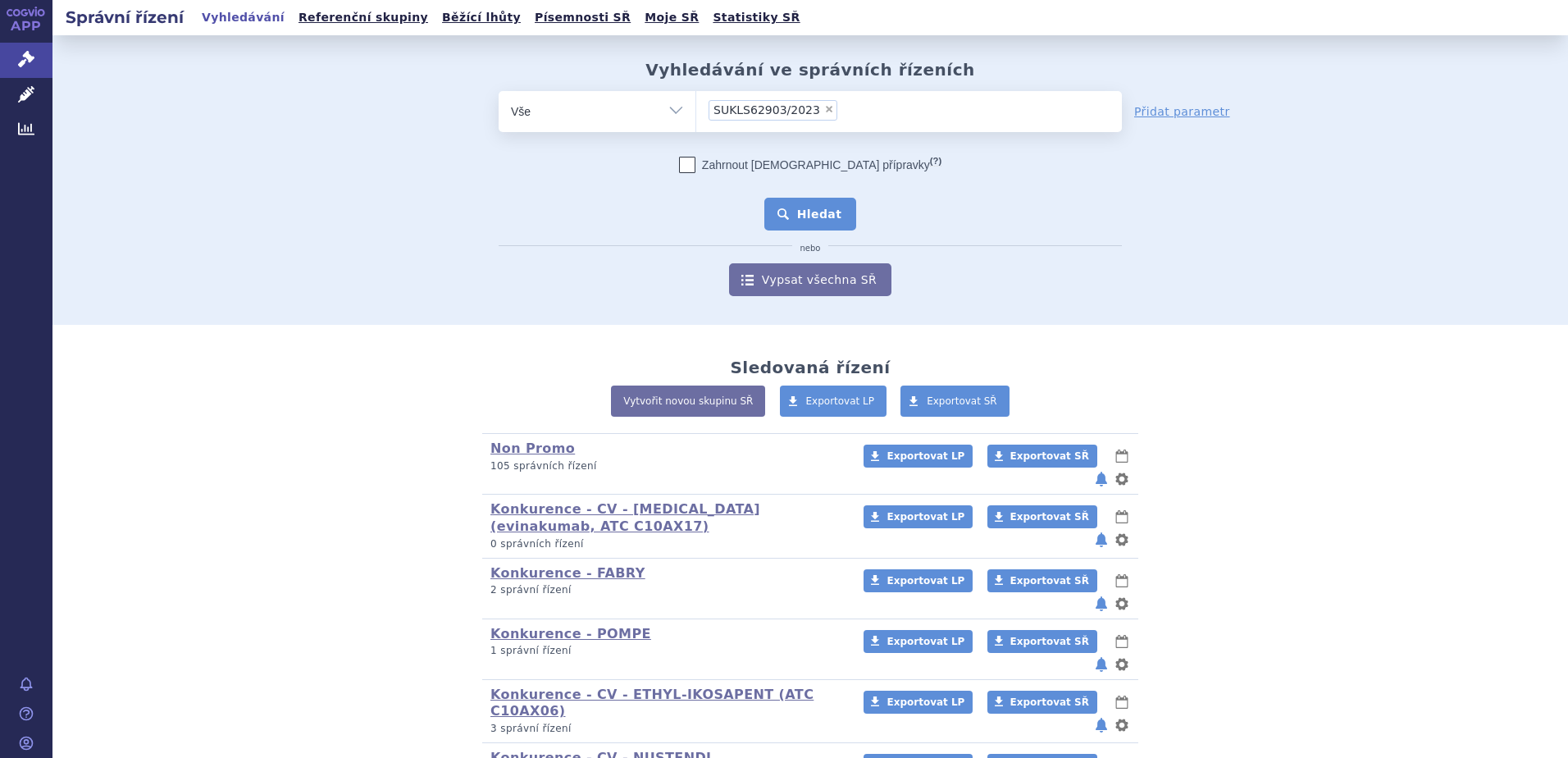
click at [808, 223] on button "Hledat" at bounding box center [811, 214] width 93 height 32
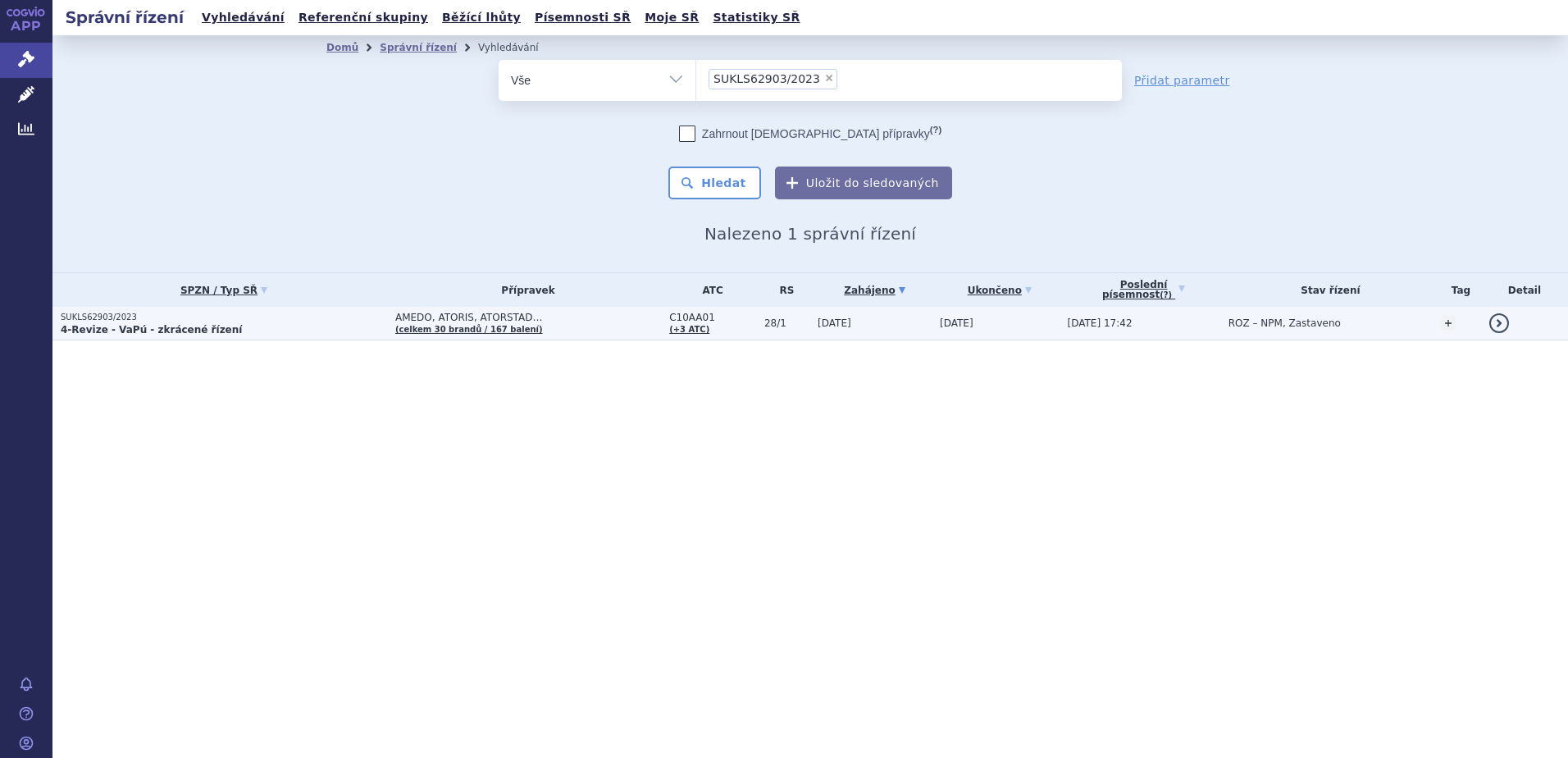
click at [164, 315] on p "SUKLS62903/2023" at bounding box center [223, 317] width 326 height 11
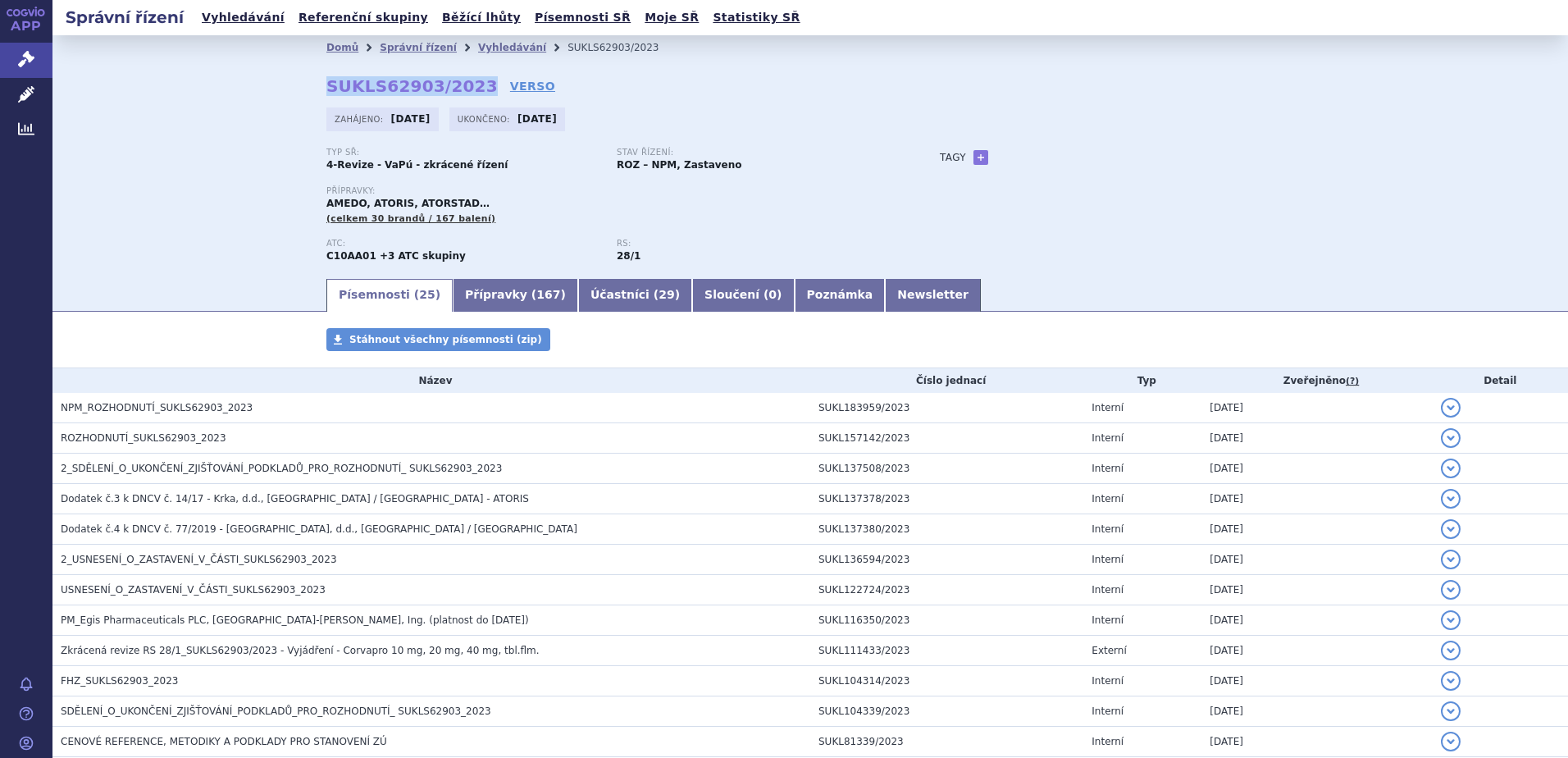
drag, startPoint x: 464, startPoint y: 85, endPoint x: 303, endPoint y: 88, distance: 161.0
click at [303, 88] on div "Domů Správní řízení Vyhledávání SUKLS62903/2023 SUKLS62903/2023 VERSO [GEOGRAPH…" at bounding box center [810, 167] width 1033 height 216
copy strong "SUKLS62903/2023"
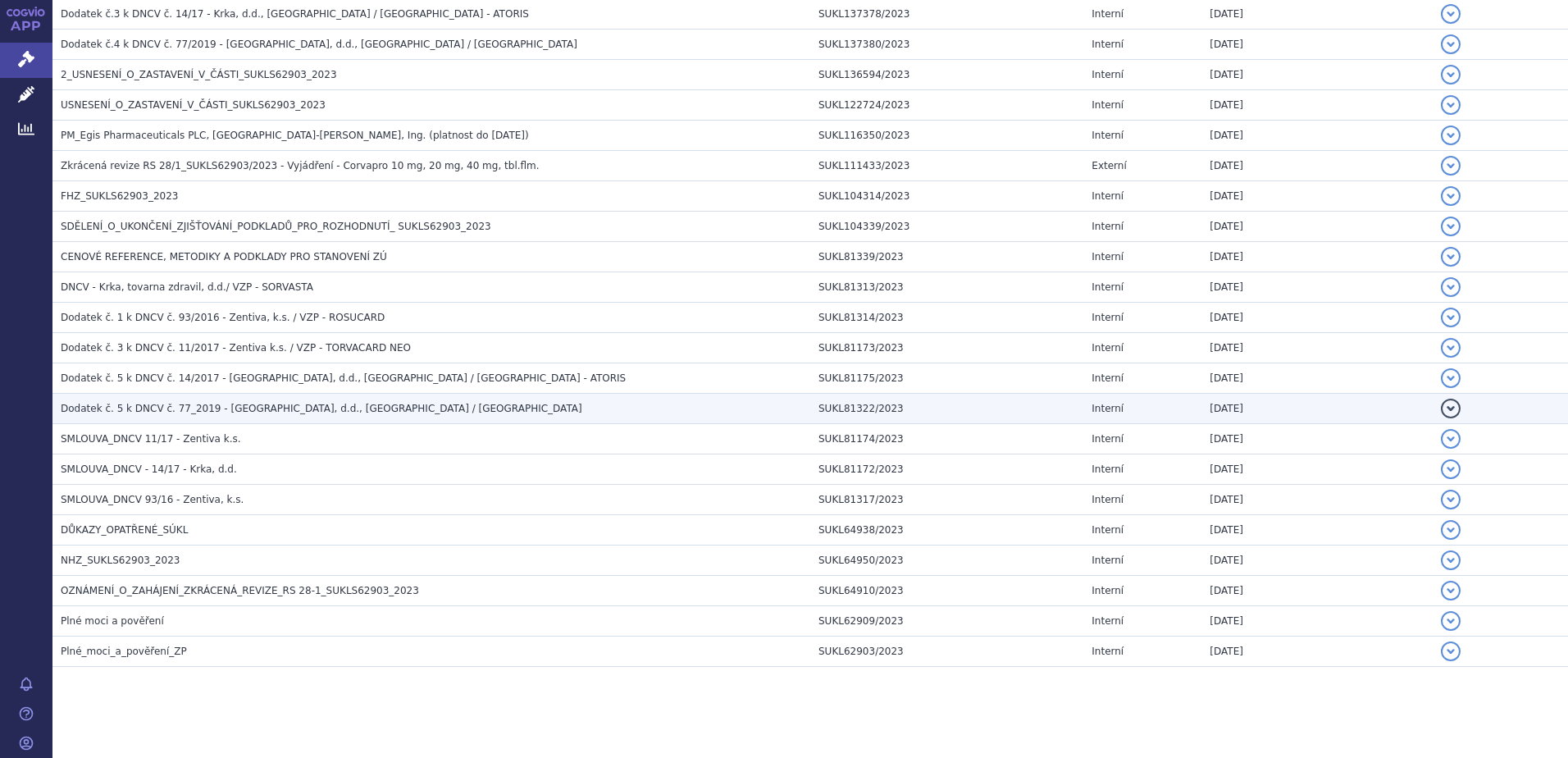
scroll to position [492, 0]
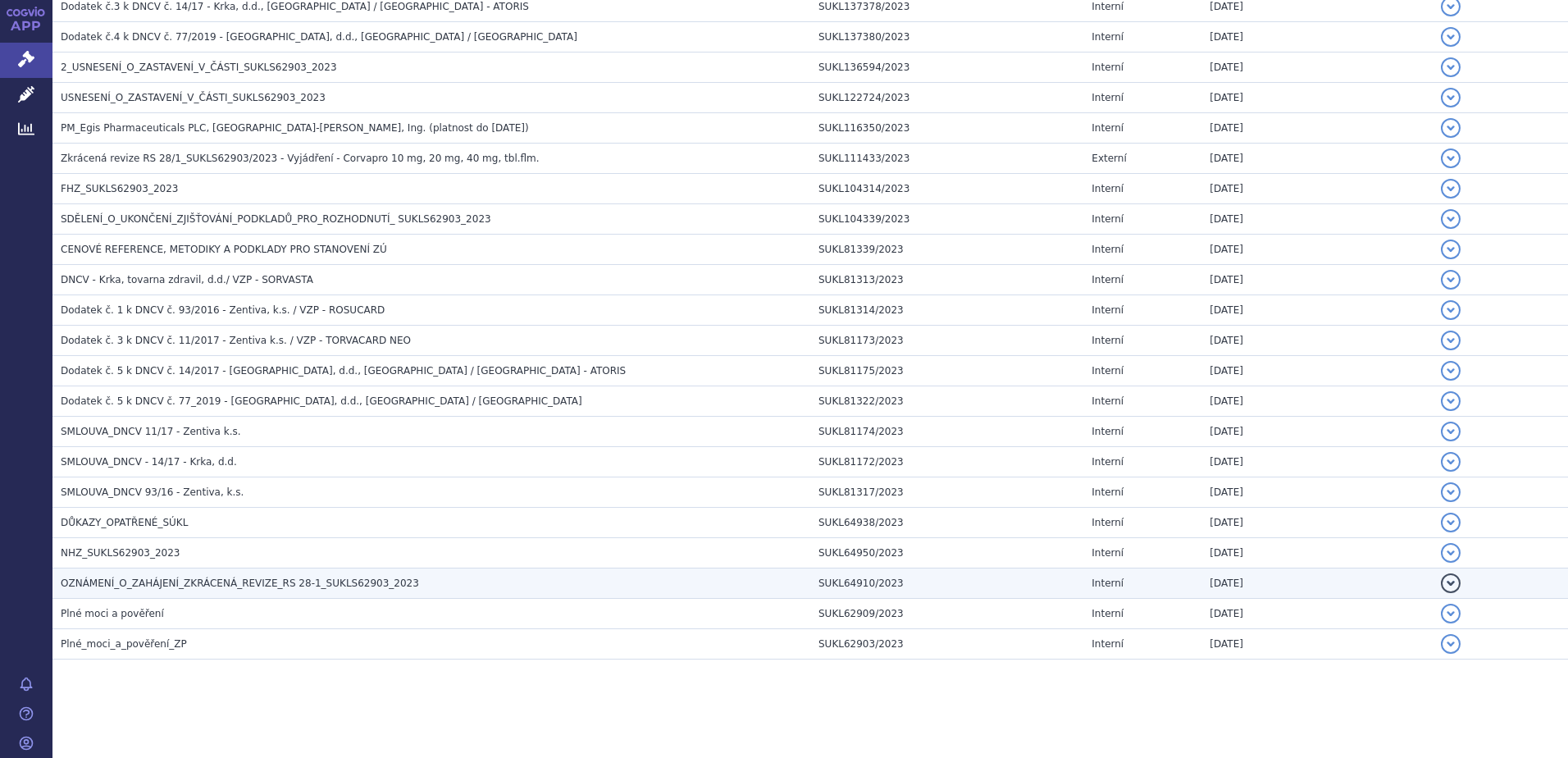
click at [150, 587] on span "OZNÁMENÍ_O_ZAHÁJENÍ_ZKRÁCENÁ_REVIZE_RS 28-1_SUKLS62903_2023" at bounding box center [240, 583] width 359 height 11
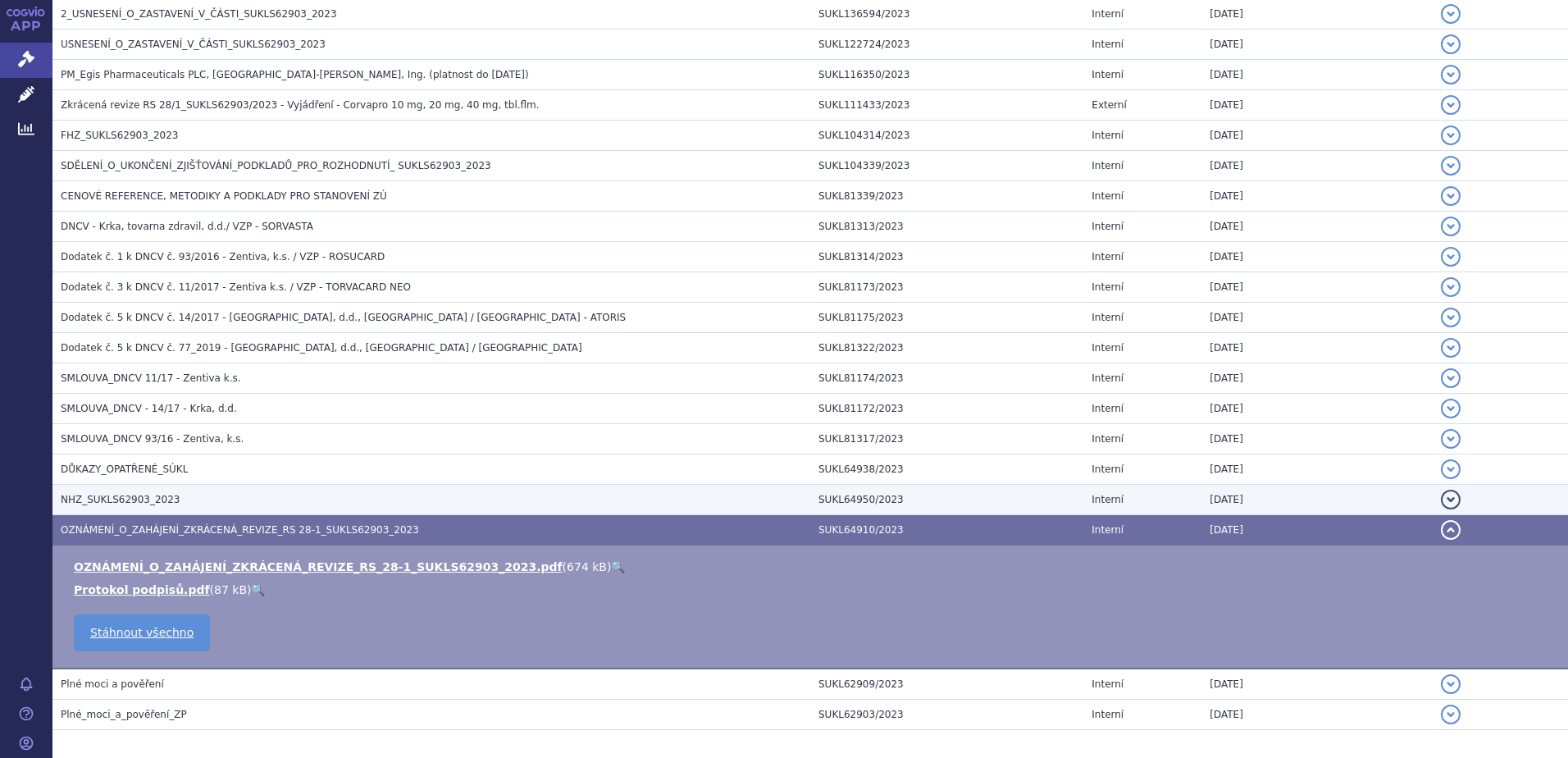
scroll to position [574, 0]
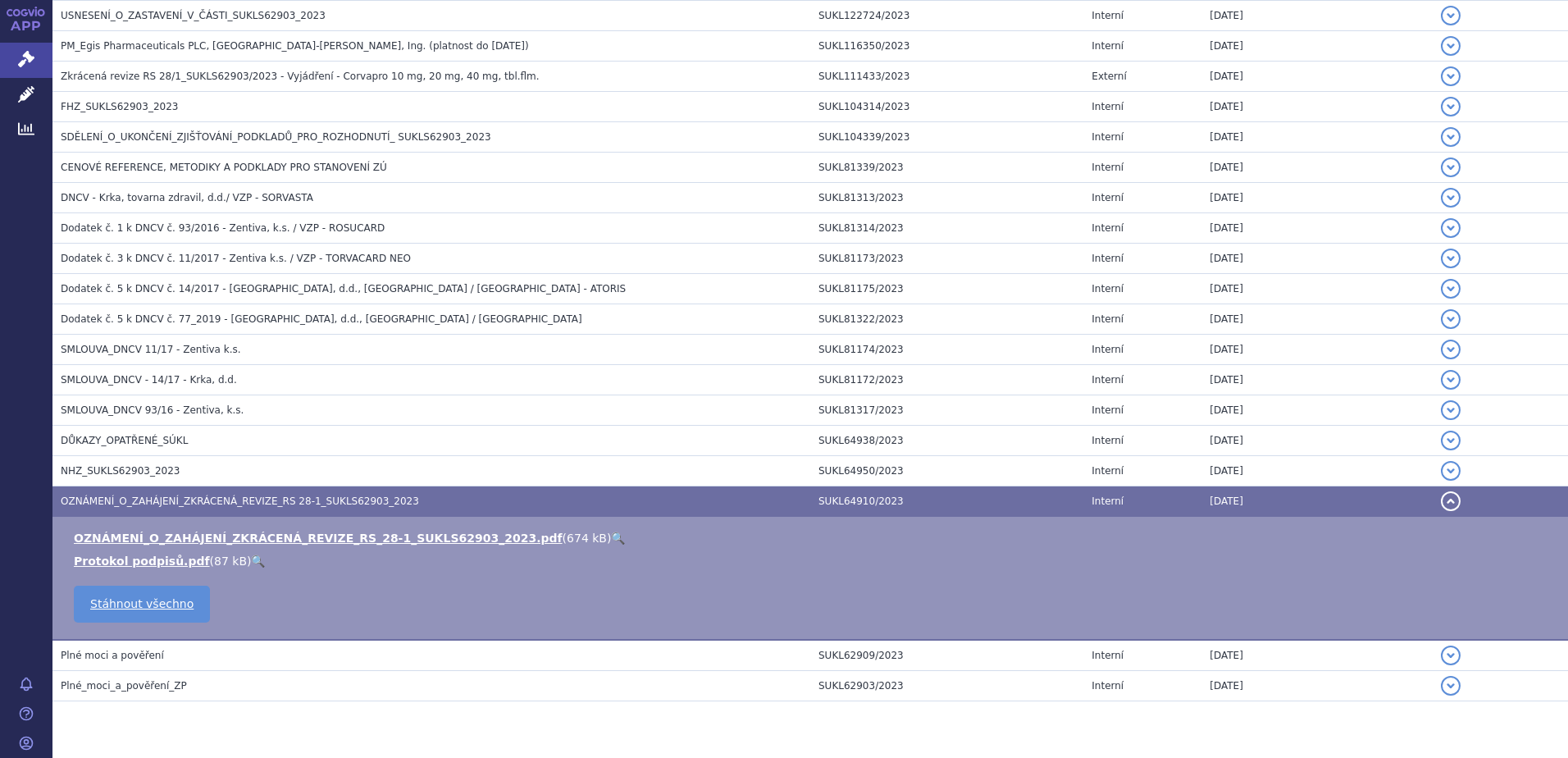
click at [611, 539] on link "🔍" at bounding box center [618, 537] width 14 height 13
